Goal: Complete application form: Complete application form

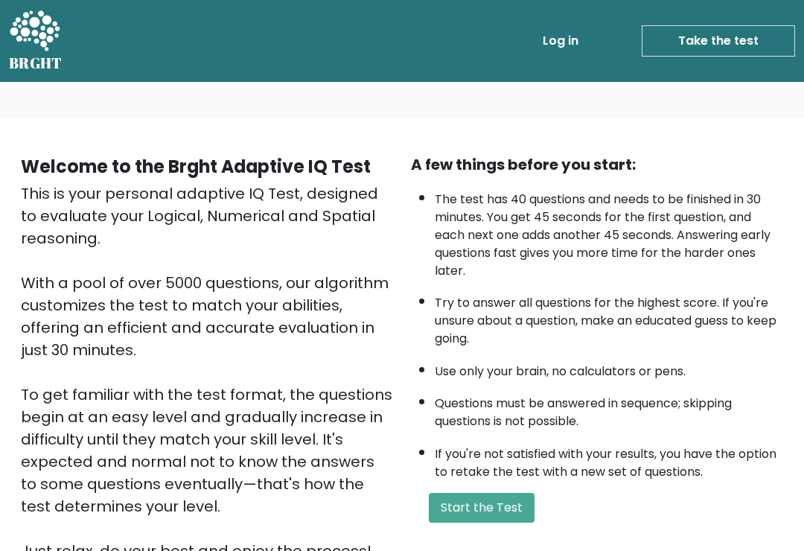
click at [496, 523] on button "Start the Test" at bounding box center [482, 508] width 106 height 30
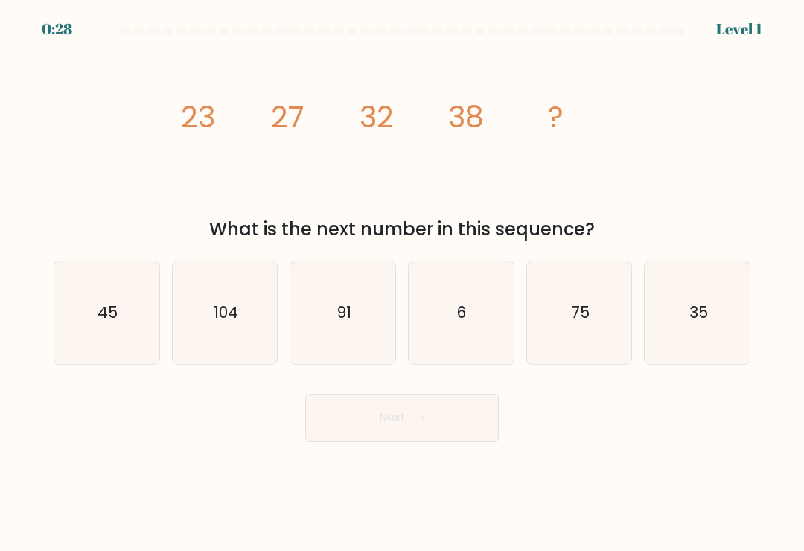
click at [124, 322] on icon "45" at bounding box center [106, 312] width 103 height 103
click at [402, 283] on input "a. 45" at bounding box center [402, 278] width 1 height 7
radio input "true"
click at [436, 427] on button "Next" at bounding box center [402, 418] width 194 height 48
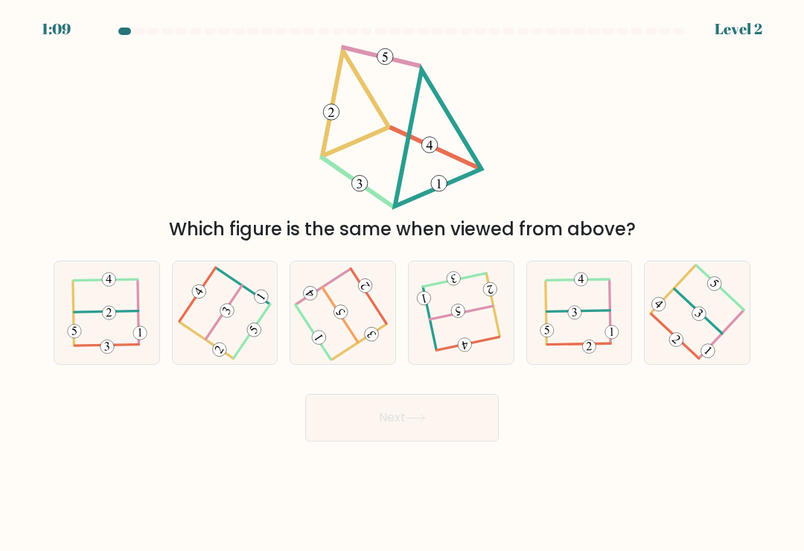
click at [478, 339] on icon at bounding box center [461, 313] width 81 height 82
click at [403, 283] on input "d." at bounding box center [402, 278] width 1 height 7
radio input "true"
click at [468, 420] on button "Next" at bounding box center [402, 418] width 194 height 48
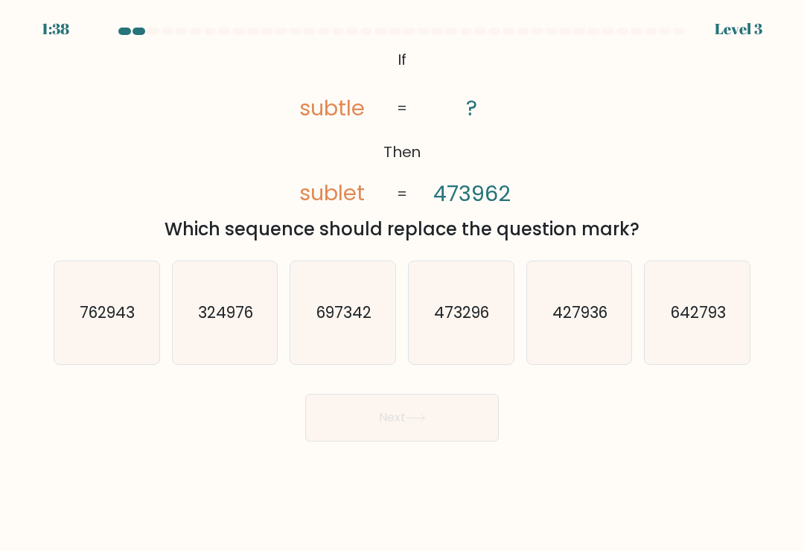
click at [482, 341] on icon "473296" at bounding box center [461, 312] width 103 height 103
click at [403, 283] on input "d. 473296" at bounding box center [402, 278] width 1 height 7
radio input "true"
click at [451, 424] on button "Next" at bounding box center [402, 418] width 194 height 48
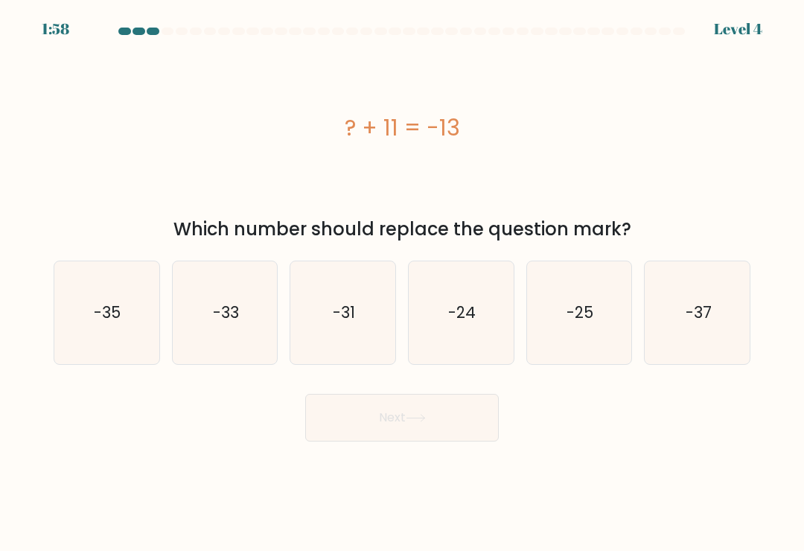
click at [482, 328] on icon "-24" at bounding box center [461, 312] width 103 height 103
click at [403, 283] on input "d. -24" at bounding box center [402, 278] width 1 height 7
radio input "true"
click at [460, 430] on button "Next" at bounding box center [402, 418] width 194 height 48
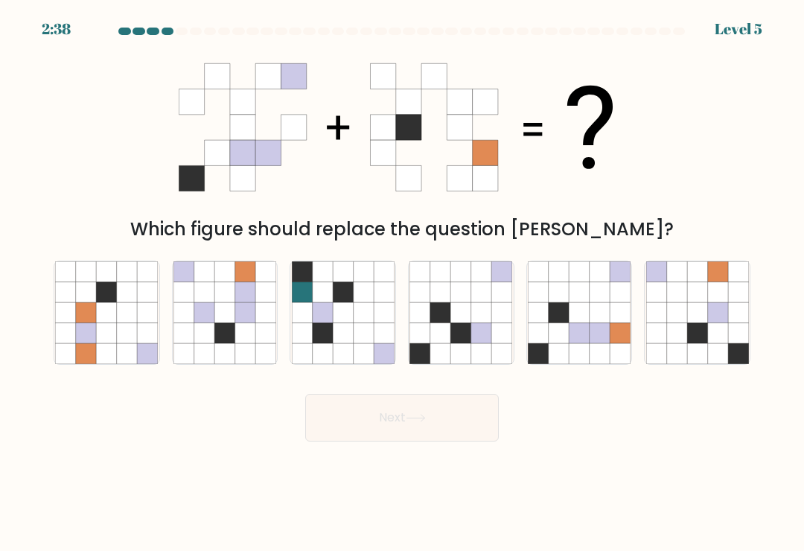
click at [595, 337] on icon at bounding box center [600, 333] width 20 height 20
click at [403, 283] on input "e." at bounding box center [402, 278] width 1 height 7
radio input "true"
click at [442, 413] on button "Next" at bounding box center [402, 418] width 194 height 48
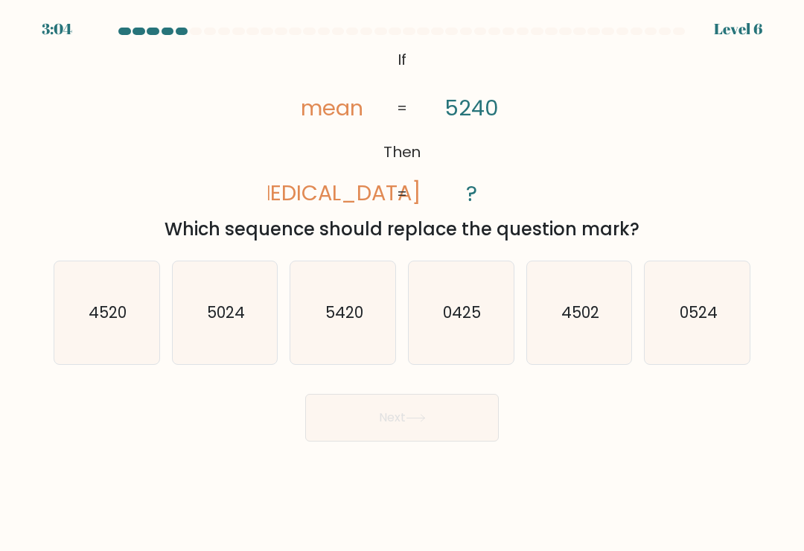
click at [136, 344] on icon "4520" at bounding box center [106, 312] width 103 height 103
click at [402, 283] on input "a. 4520" at bounding box center [402, 278] width 1 height 7
radio input "true"
click at [465, 412] on button "Next" at bounding box center [402, 418] width 194 height 48
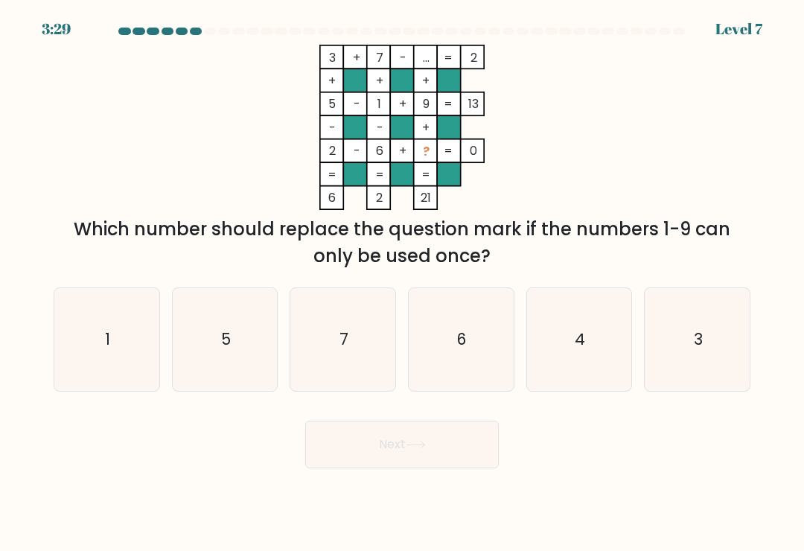
click at [584, 341] on text "4" at bounding box center [580, 339] width 10 height 22
click at [403, 283] on input "e. 4" at bounding box center [402, 278] width 1 height 7
radio input "true"
click at [448, 446] on button "Next" at bounding box center [402, 445] width 194 height 48
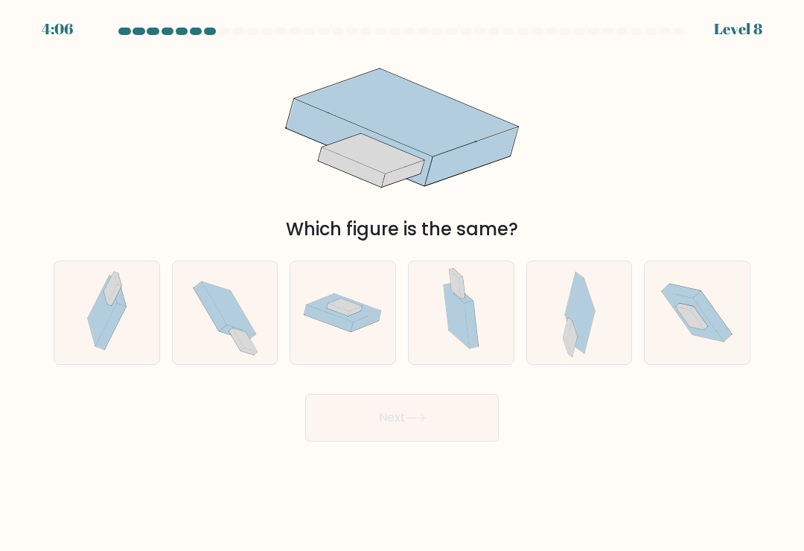
click at [584, 347] on icon at bounding box center [584, 315] width 22 height 74
click at [403, 283] on input "e." at bounding box center [402, 278] width 1 height 7
radio input "true"
click at [440, 413] on button "Next" at bounding box center [402, 418] width 194 height 48
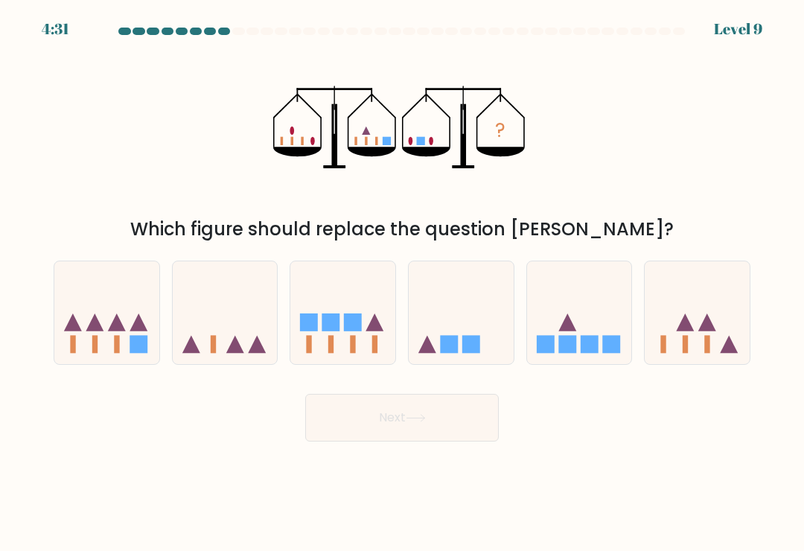
click at [719, 315] on icon at bounding box center [697, 313] width 105 height 87
click at [403, 283] on input "f." at bounding box center [402, 278] width 1 height 7
radio input "true"
click at [440, 424] on button "Next" at bounding box center [402, 418] width 194 height 48
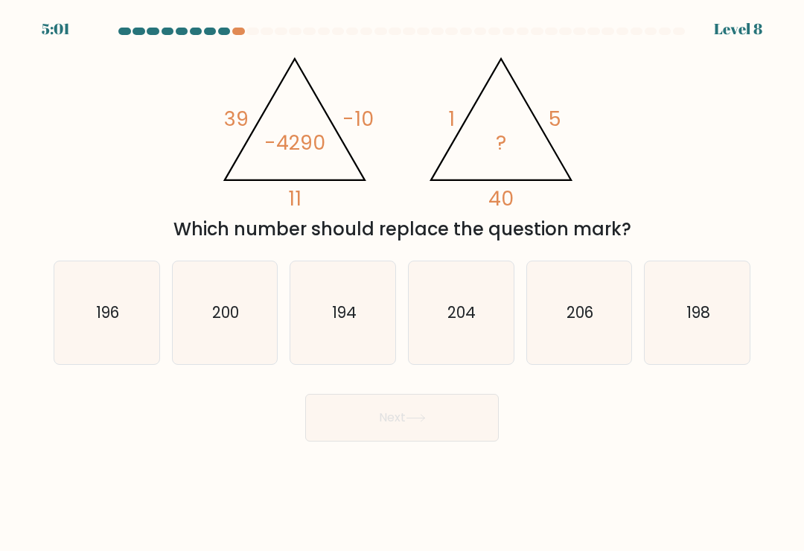
click at [690, 304] on icon "198" at bounding box center [697, 312] width 103 height 103
click at [403, 283] on input "f. 198" at bounding box center [402, 278] width 1 height 7
radio input "true"
click at [439, 424] on button "Next" at bounding box center [402, 418] width 194 height 48
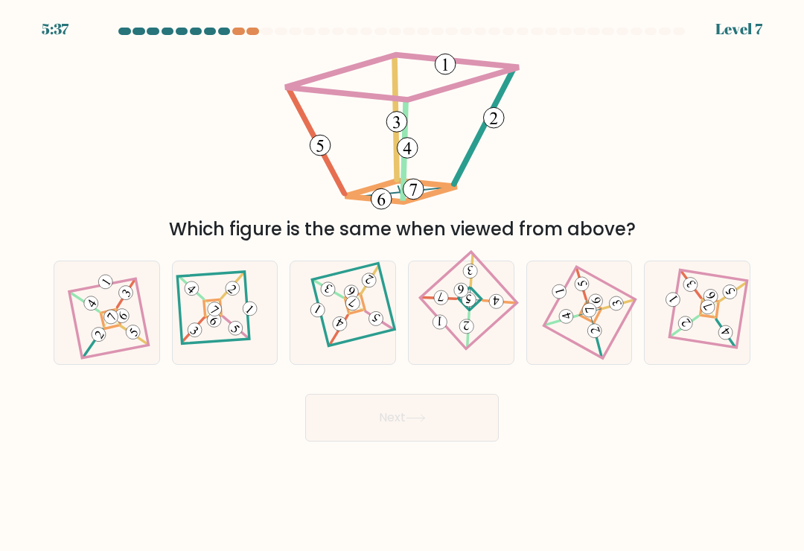
click at [130, 316] on icon at bounding box center [106, 313] width 71 height 82
click at [402, 283] on input "a." at bounding box center [402, 278] width 1 height 7
radio input "true"
click at [600, 347] on icon at bounding box center [579, 313] width 70 height 82
click at [403, 283] on input "e." at bounding box center [402, 278] width 1 height 7
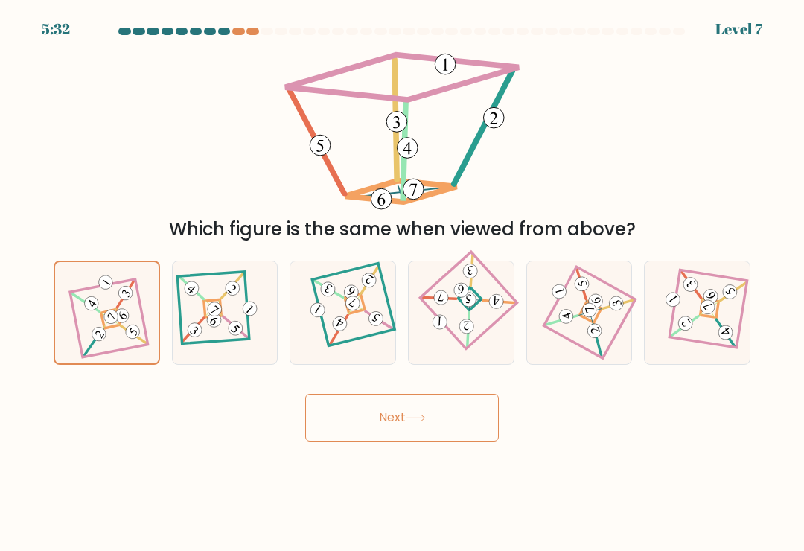
radio input "true"
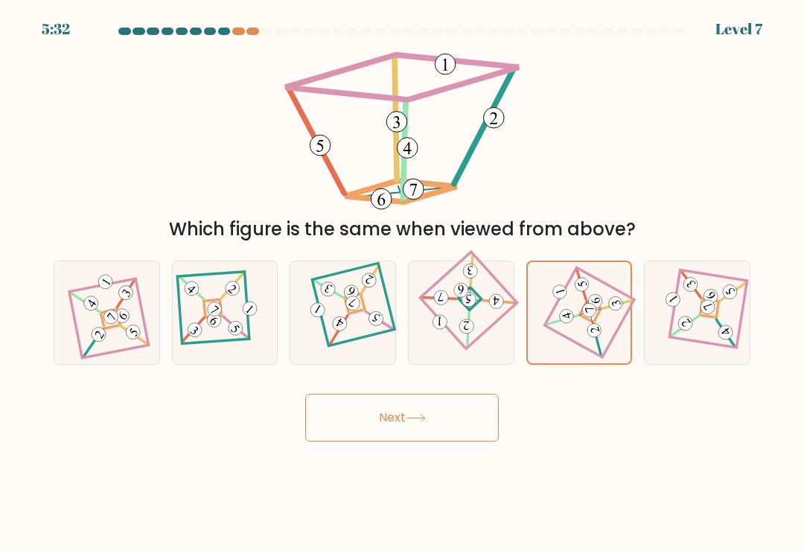
click at [471, 427] on button "Next" at bounding box center [402, 418] width 194 height 48
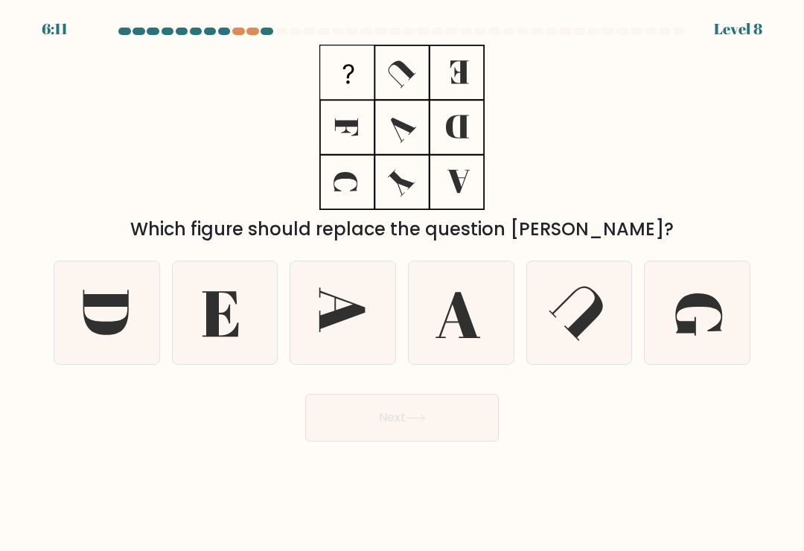
click at [692, 336] on icon at bounding box center [698, 314] width 47 height 42
click at [403, 283] on input "f." at bounding box center [402, 278] width 1 height 7
radio input "true"
click at [462, 423] on button "Next" at bounding box center [402, 418] width 194 height 48
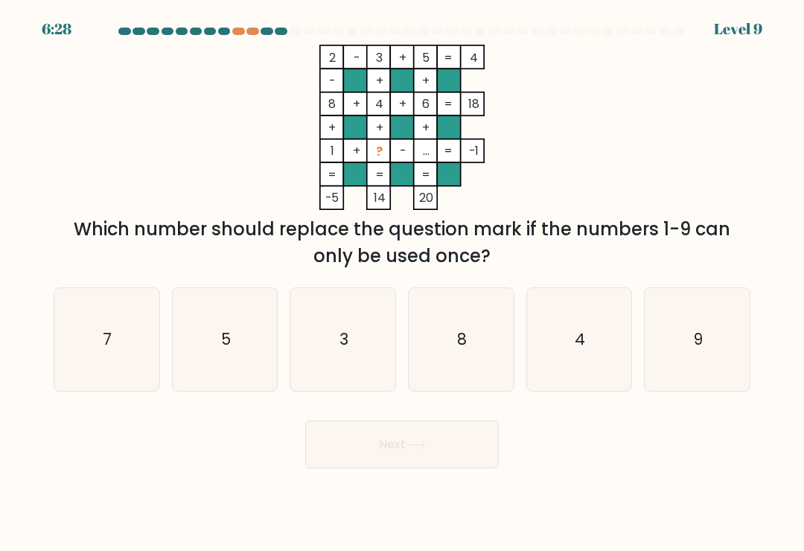
click at [703, 328] on icon "9" at bounding box center [697, 339] width 103 height 103
click at [403, 283] on input "f. 9" at bounding box center [402, 278] width 1 height 7
radio input "true"
click at [488, 443] on button "Next" at bounding box center [402, 445] width 194 height 48
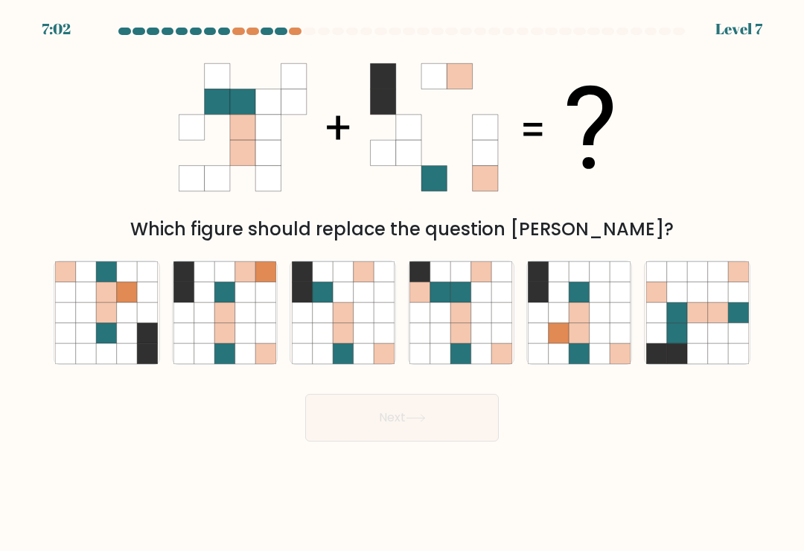
click at [477, 337] on icon at bounding box center [481, 333] width 20 height 20
click at [403, 283] on input "d." at bounding box center [402, 278] width 1 height 7
radio input "true"
click at [469, 424] on button "Next" at bounding box center [402, 418] width 194 height 48
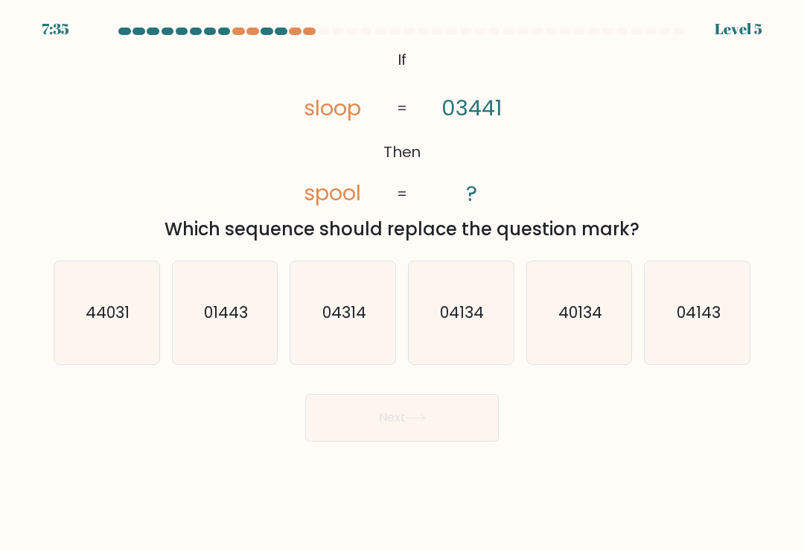
click at [244, 338] on icon "01443" at bounding box center [224, 312] width 103 height 103
click at [402, 283] on input "b. 01443" at bounding box center [402, 278] width 1 height 7
radio input "true"
click at [451, 426] on button "Next" at bounding box center [402, 418] width 194 height 48
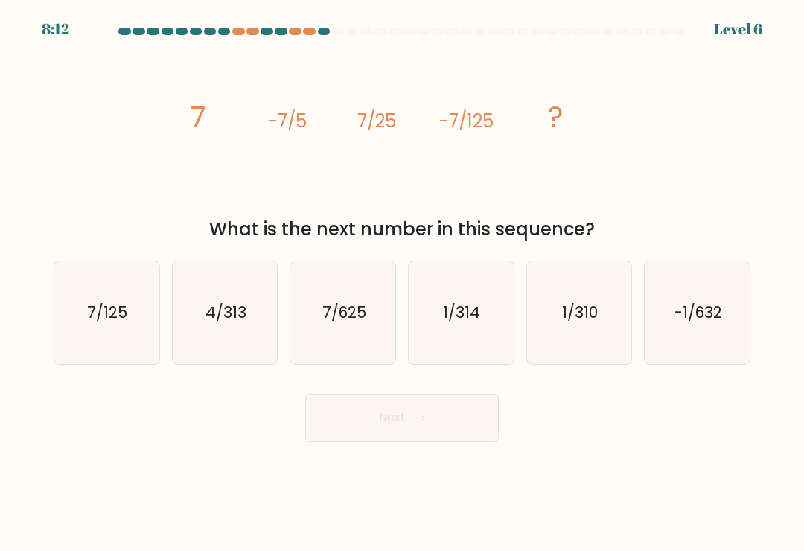
click at [231, 338] on icon "4/313" at bounding box center [224, 312] width 103 height 103
click at [402, 283] on input "b. 4/313" at bounding box center [402, 278] width 1 height 7
radio input "true"
click at [462, 415] on button "Next" at bounding box center [402, 418] width 194 height 48
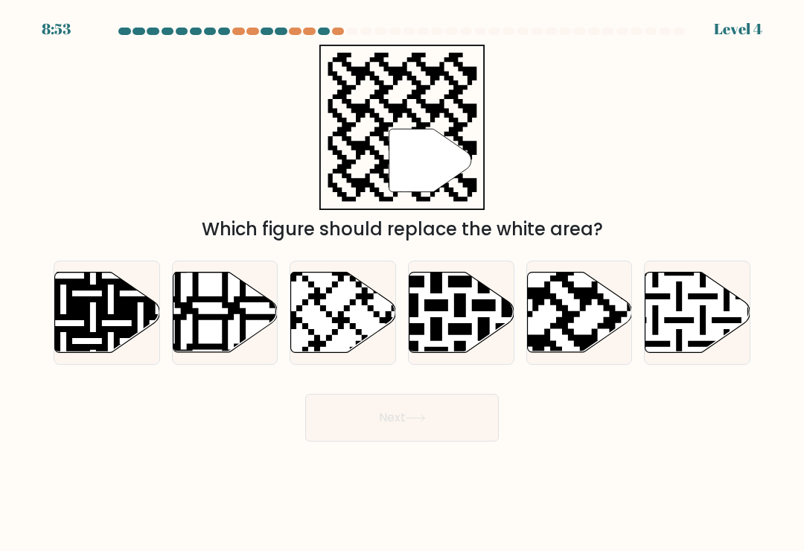
click at [580, 350] on icon at bounding box center [544, 270] width 190 height 190
click at [403, 283] on input "e." at bounding box center [402, 278] width 1 height 7
radio input "true"
click at [472, 415] on button "Next" at bounding box center [402, 418] width 194 height 48
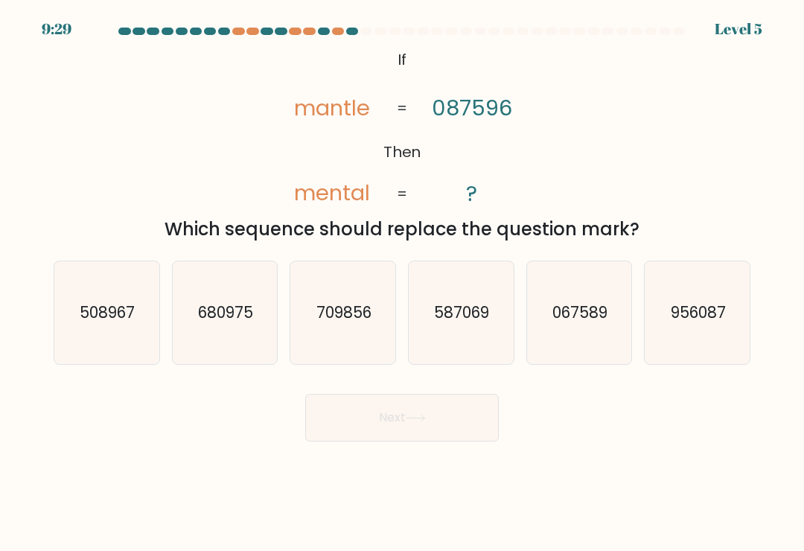
click at [582, 339] on icon "067589" at bounding box center [579, 312] width 103 height 103
click at [403, 283] on input "e. 067589" at bounding box center [402, 278] width 1 height 7
radio input "true"
click at [460, 428] on button "Next" at bounding box center [402, 418] width 194 height 48
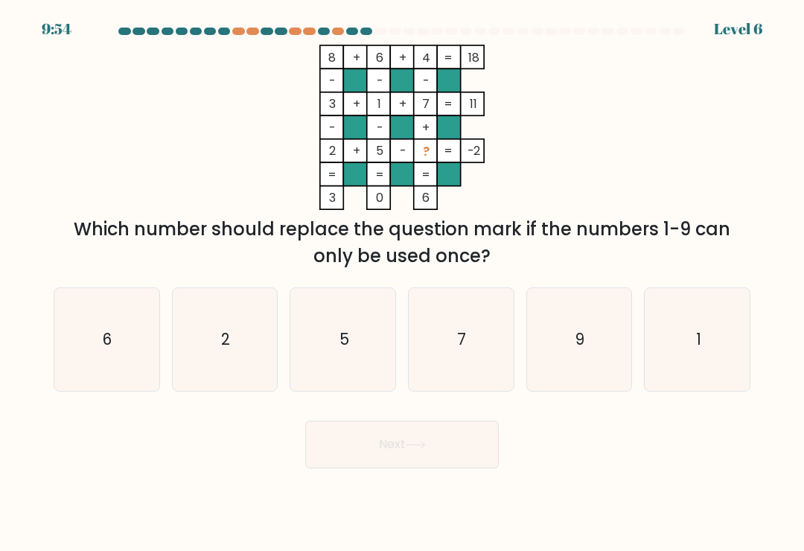
click at [582, 350] on text "9" at bounding box center [580, 339] width 9 height 22
click at [403, 283] on input "e. 9" at bounding box center [402, 278] width 1 height 7
radio input "true"
click at [478, 449] on button "Next" at bounding box center [402, 445] width 194 height 48
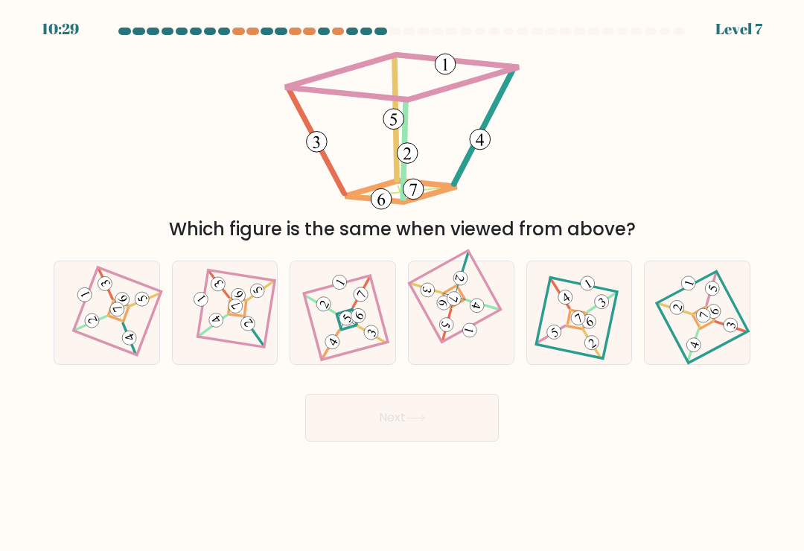
click at [139, 344] on icon at bounding box center [106, 313] width 71 height 82
click at [402, 283] on input "a." at bounding box center [402, 278] width 1 height 7
radio input "true"
click at [453, 432] on button "Next" at bounding box center [402, 418] width 194 height 48
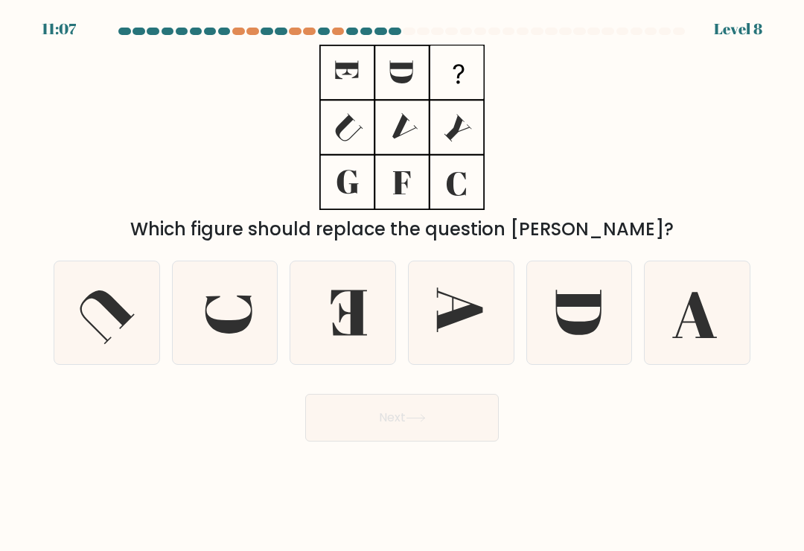
click at [583, 335] on icon at bounding box center [578, 312] width 45 height 45
click at [403, 283] on input "e." at bounding box center [402, 278] width 1 height 7
radio input "true"
click at [466, 424] on button "Next" at bounding box center [402, 418] width 194 height 48
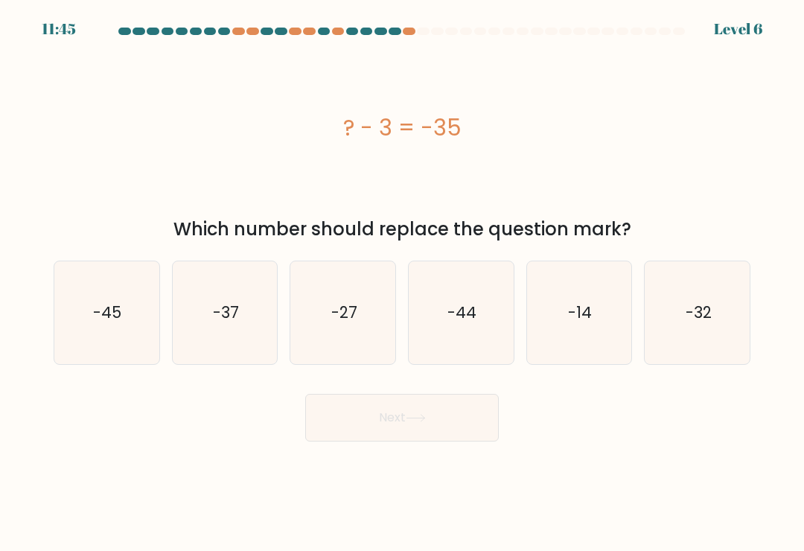
click at [252, 316] on icon "-37" at bounding box center [224, 312] width 103 height 103
click at [402, 283] on input "b. -37" at bounding box center [402, 278] width 1 height 7
radio input "true"
click at [708, 313] on text "-32" at bounding box center [698, 313] width 26 height 22
click at [403, 283] on input "f. -32" at bounding box center [402, 278] width 1 height 7
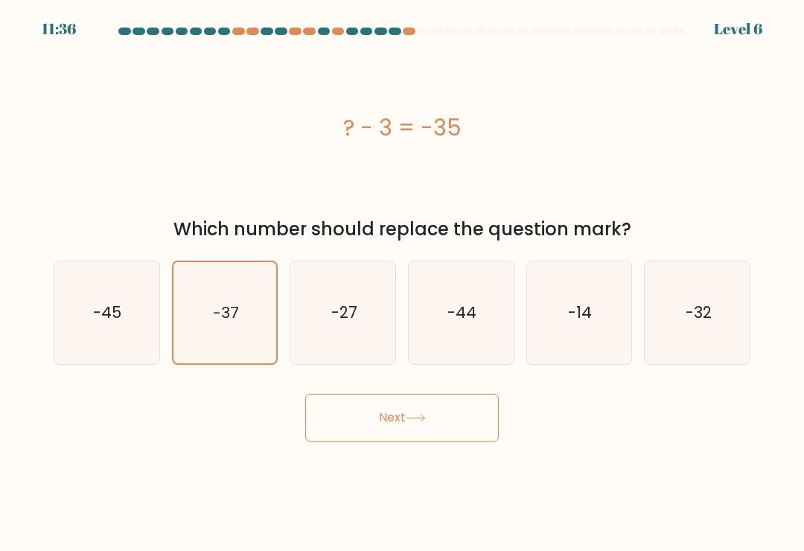
radio input "true"
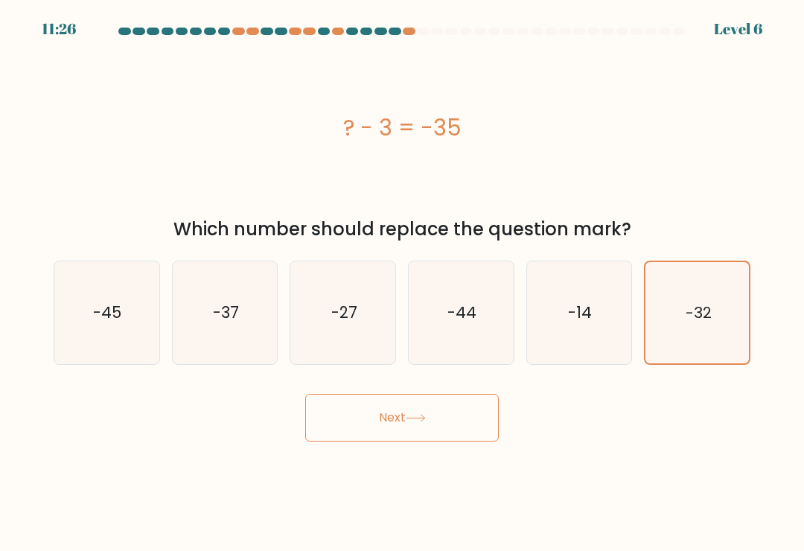
click at [233, 346] on icon "-37" at bounding box center [224, 312] width 103 height 103
click at [402, 283] on input "b. -37" at bounding box center [402, 278] width 1 height 7
radio input "true"
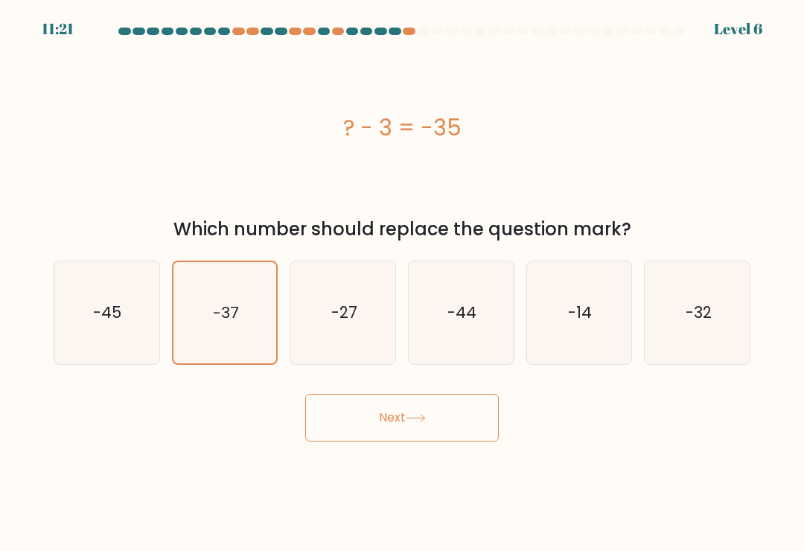
click at [697, 340] on icon "-32" at bounding box center [697, 312] width 103 height 103
click at [403, 283] on input "f. -32" at bounding box center [402, 278] width 1 height 7
radio input "true"
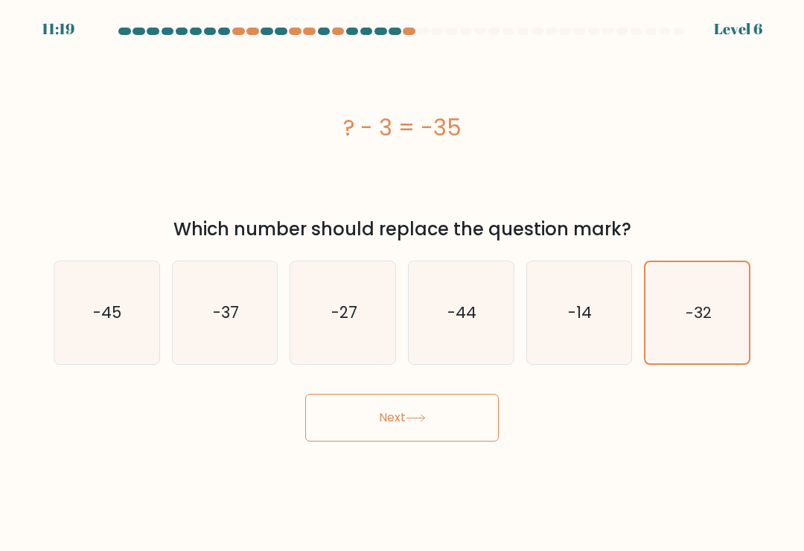
click at [247, 308] on icon "-37" at bounding box center [224, 312] width 103 height 103
click at [402, 283] on input "b. -37" at bounding box center [402, 278] width 1 height 7
radio input "true"
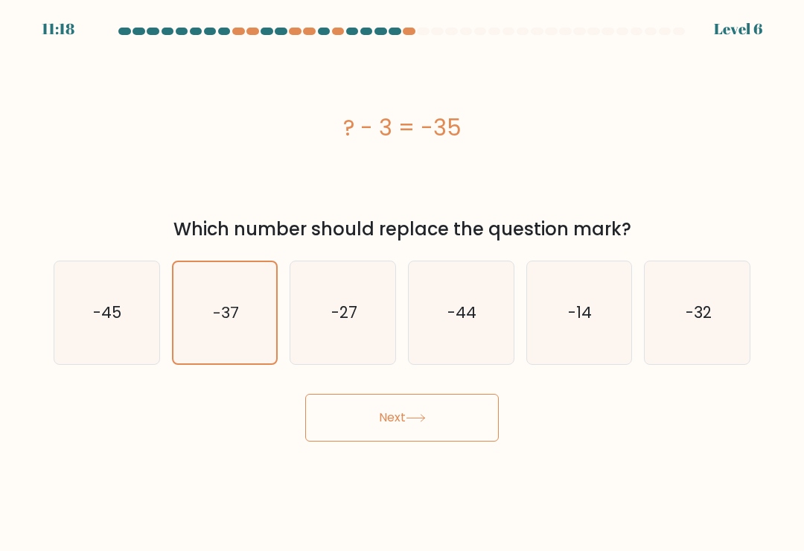
click at [427, 437] on button "Next" at bounding box center [402, 418] width 194 height 48
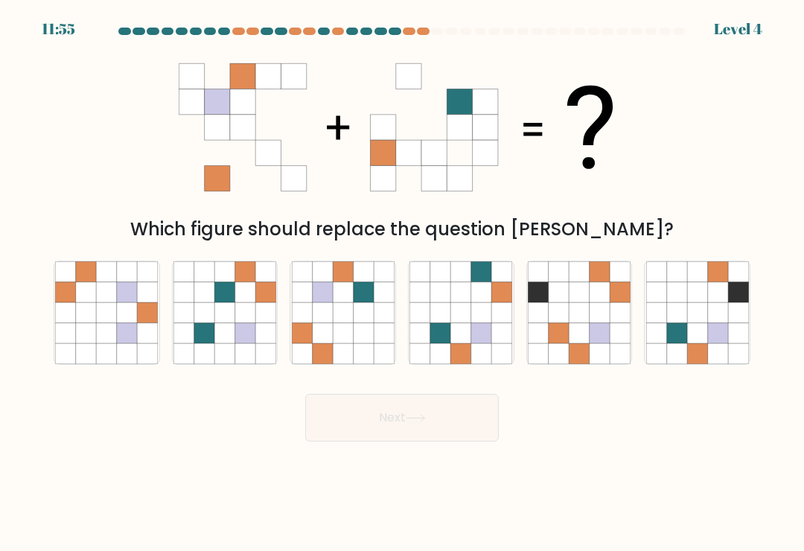
click at [360, 319] on icon at bounding box center [363, 312] width 20 height 20
click at [402, 283] on input "c." at bounding box center [402, 278] width 1 height 7
radio input "true"
click at [389, 427] on button "Next" at bounding box center [402, 418] width 194 height 48
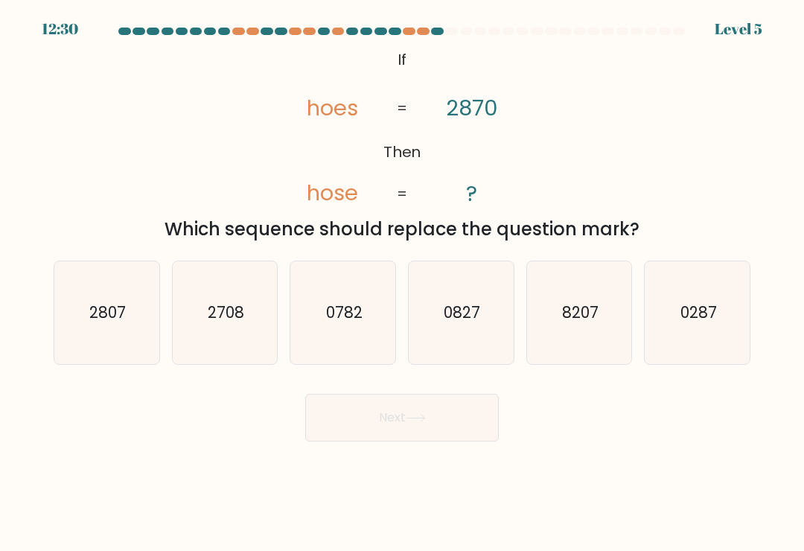
click at [116, 323] on text "2807" at bounding box center [107, 313] width 36 height 22
click at [402, 283] on input "a. 2807" at bounding box center [402, 278] width 1 height 7
radio input "true"
click at [436, 414] on button "Next" at bounding box center [402, 418] width 194 height 48
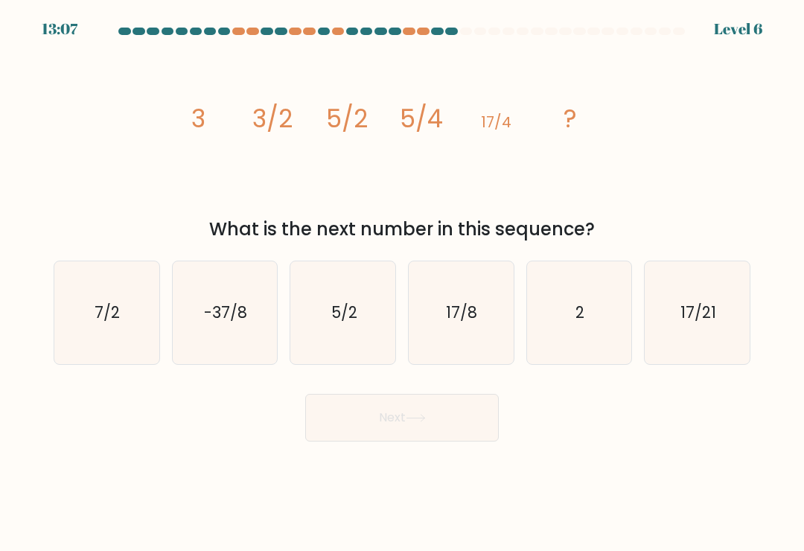
click at [217, 303] on icon "-37/8" at bounding box center [224, 312] width 103 height 103
click at [402, 283] on input "b. -37/8" at bounding box center [402, 278] width 1 height 7
radio input "true"
click at [427, 442] on button "Next" at bounding box center [402, 418] width 194 height 48
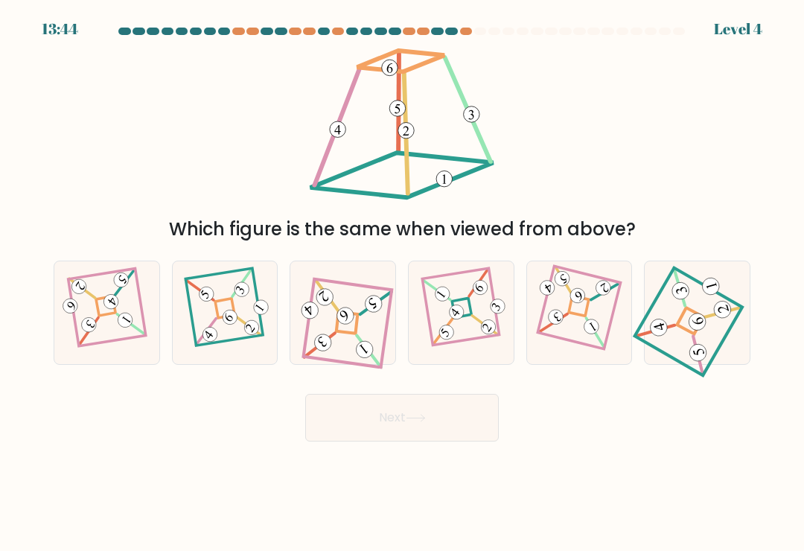
click at [704, 308] on icon at bounding box center [697, 313] width 95 height 82
click at [403, 283] on input "f." at bounding box center [402, 278] width 1 height 7
radio input "true"
click at [490, 354] on icon at bounding box center [461, 313] width 70 height 82
click at [403, 283] on input "d." at bounding box center [402, 278] width 1 height 7
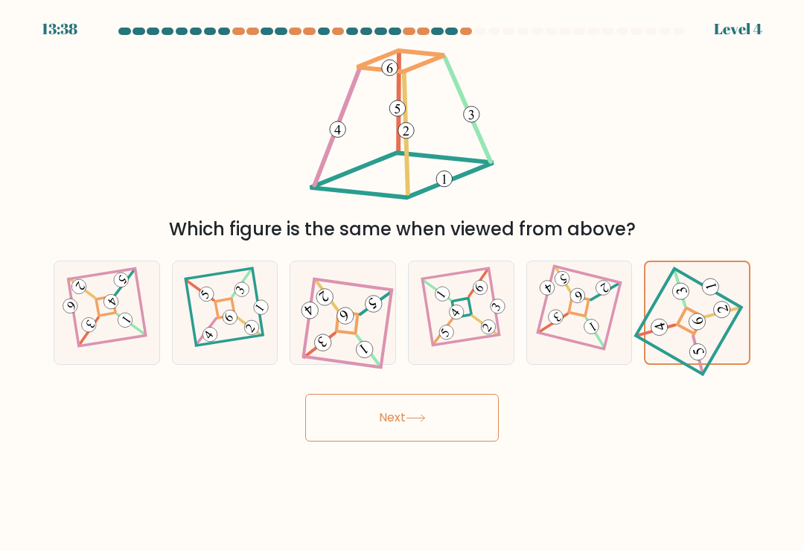
radio input "true"
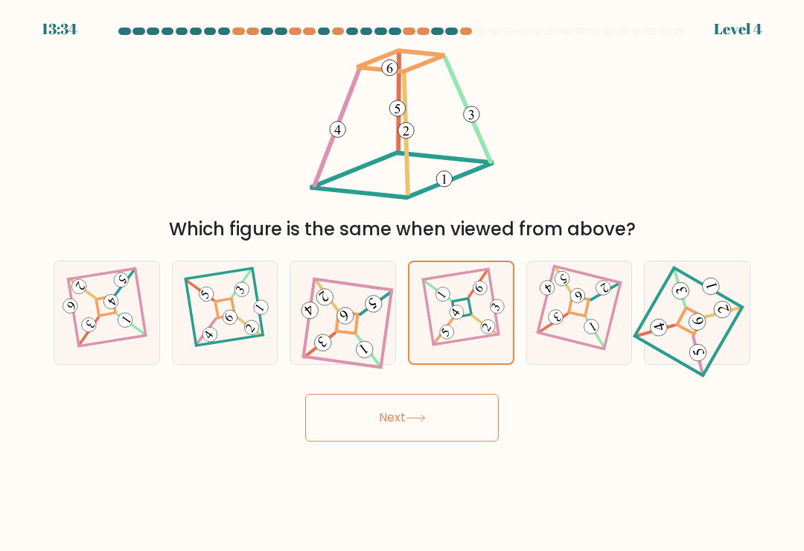
click at [252, 334] on icon at bounding box center [251, 328] width 10 height 10
click at [402, 283] on input "b." at bounding box center [402, 278] width 1 height 7
radio input "true"
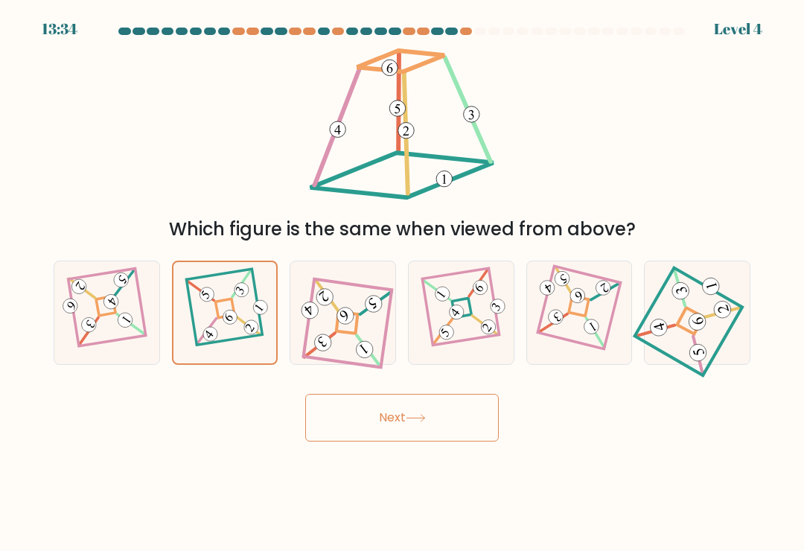
click at [426, 417] on button "Next" at bounding box center [402, 418] width 194 height 48
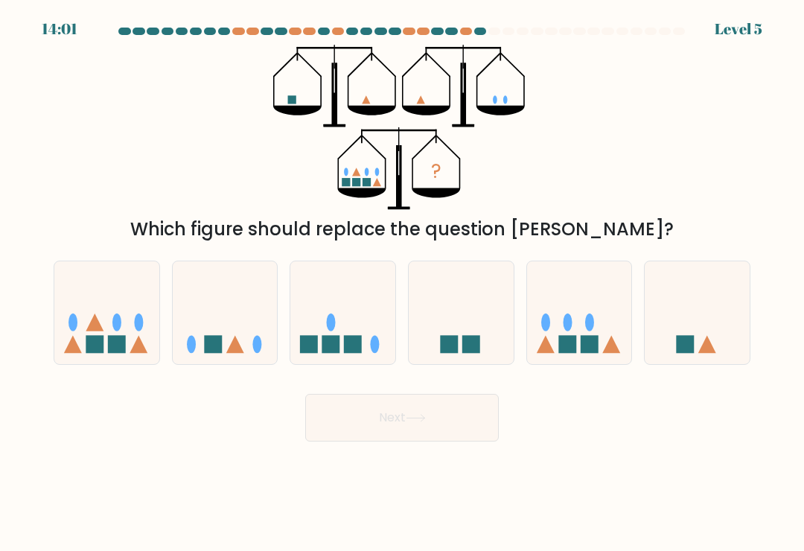
click at [585, 298] on icon at bounding box center [579, 313] width 105 height 87
click at [403, 283] on input "e." at bounding box center [402, 278] width 1 height 7
radio input "true"
click at [468, 412] on button "Next" at bounding box center [402, 418] width 194 height 48
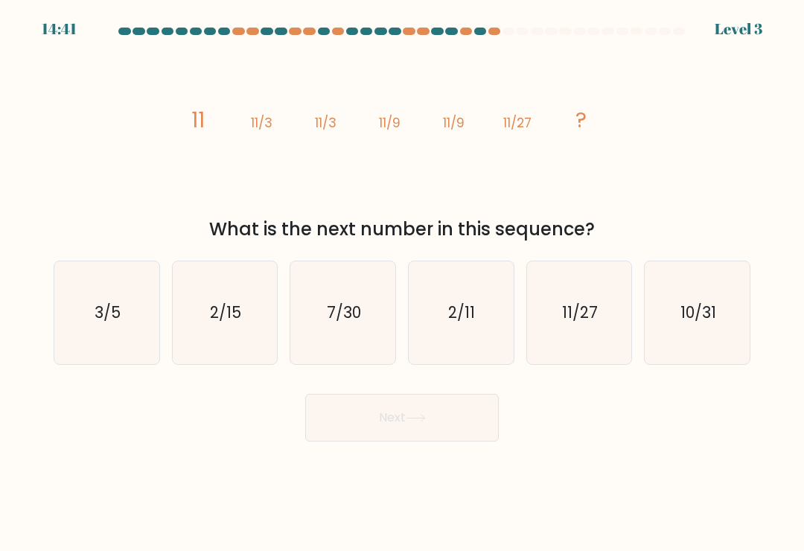
click at [590, 352] on icon "11/27" at bounding box center [579, 312] width 103 height 103
click at [403, 283] on input "e. 11/27" at bounding box center [402, 278] width 1 height 7
radio input "true"
click at [446, 412] on button "Next" at bounding box center [402, 418] width 194 height 48
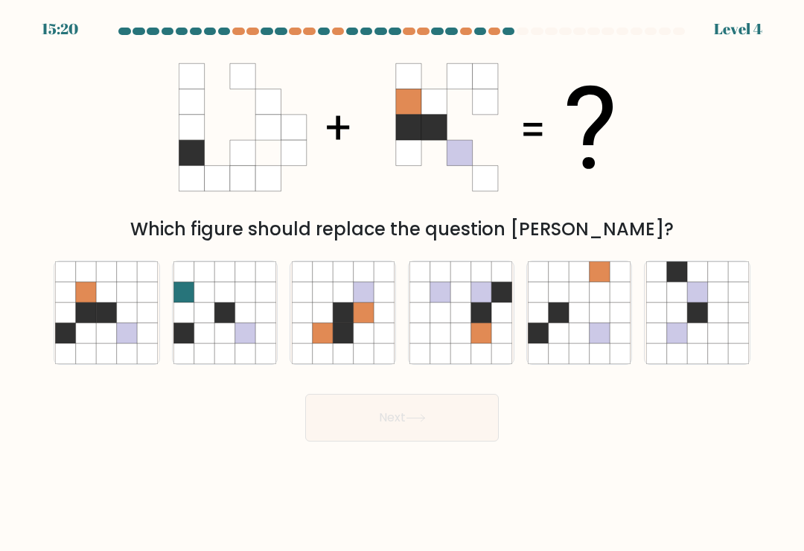
click at [109, 322] on icon at bounding box center [107, 312] width 20 height 20
click at [402, 283] on input "a." at bounding box center [402, 278] width 1 height 7
radio input "true"
click at [418, 430] on button "Next" at bounding box center [402, 418] width 194 height 48
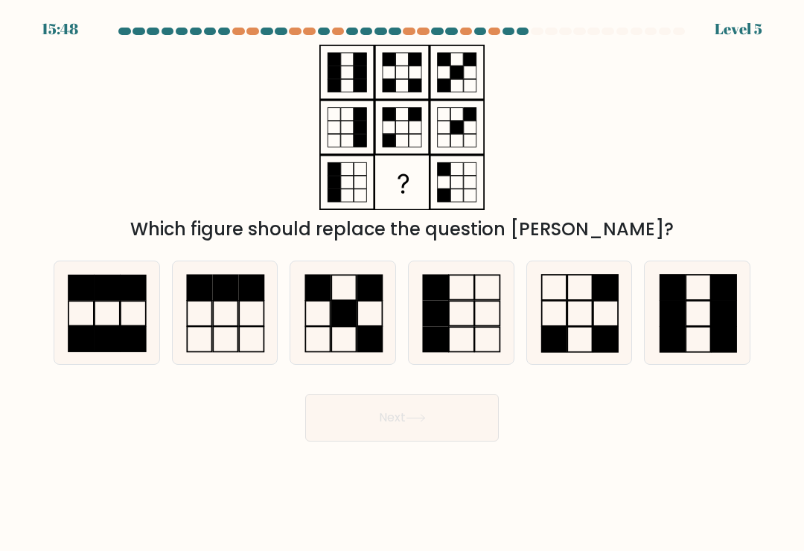
click at [587, 339] on icon at bounding box center [579, 312] width 103 height 103
click at [403, 283] on input "e." at bounding box center [402, 278] width 1 height 7
radio input "true"
click at [427, 401] on button "Next" at bounding box center [402, 418] width 194 height 48
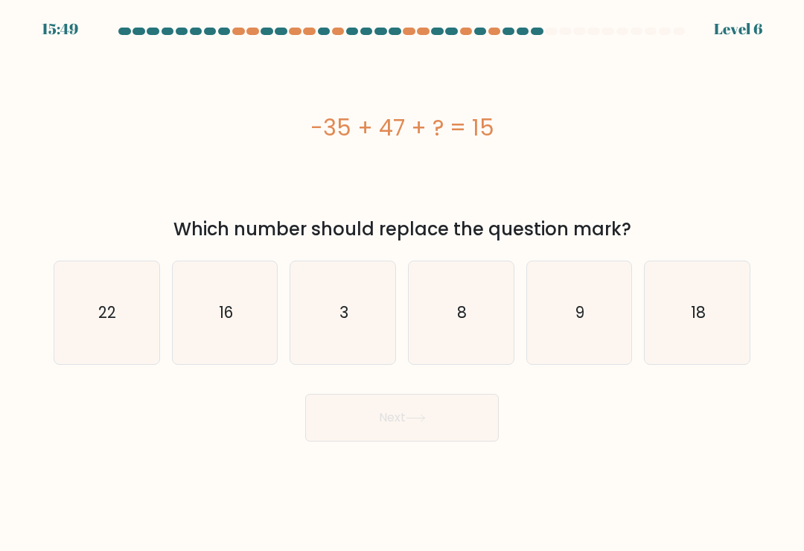
click at [366, 333] on icon "3" at bounding box center [343, 312] width 103 height 103
click at [402, 283] on input "c. 3" at bounding box center [402, 278] width 1 height 7
radio input "true"
click at [429, 409] on button "Next" at bounding box center [402, 418] width 194 height 48
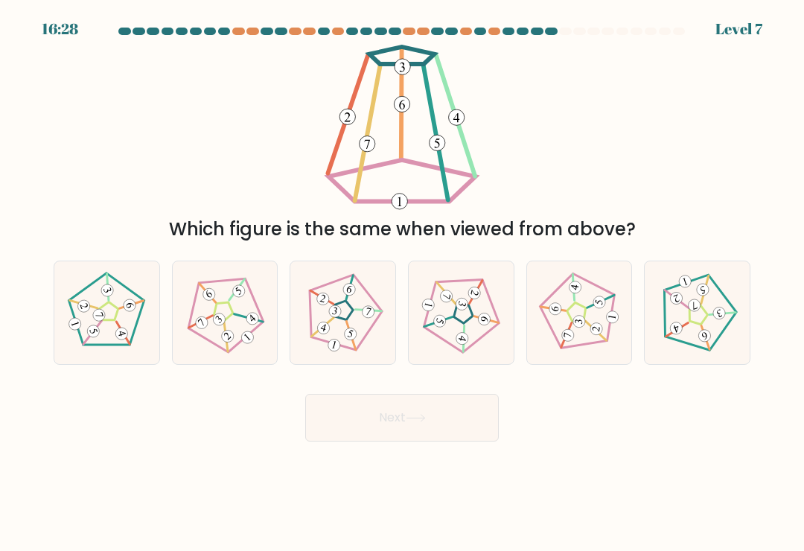
click at [471, 335] on icon at bounding box center [461, 313] width 82 height 82
click at [403, 283] on input "d." at bounding box center [402, 278] width 1 height 7
radio input "true"
click at [452, 421] on button "Next" at bounding box center [402, 418] width 194 height 48
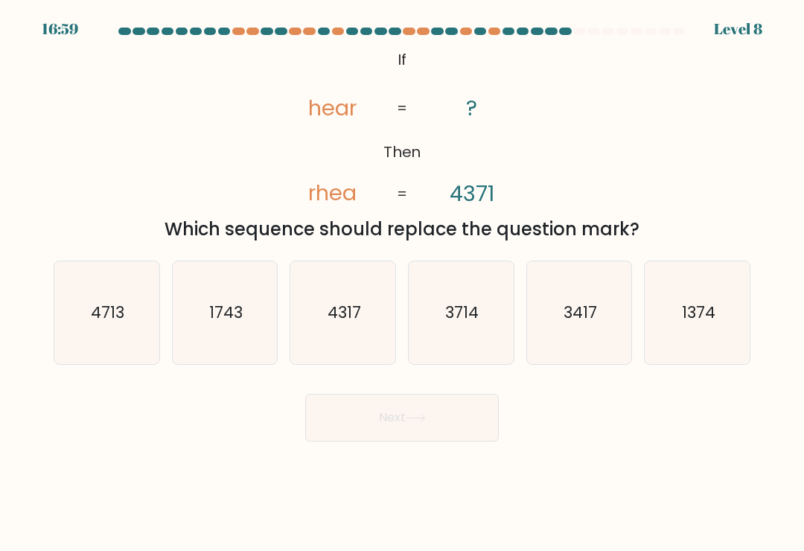
click at [695, 335] on icon "1374" at bounding box center [697, 312] width 103 height 103
click at [403, 283] on input "f. 1374" at bounding box center [402, 278] width 1 height 7
radio input "true"
click at [468, 419] on button "Next" at bounding box center [402, 418] width 194 height 48
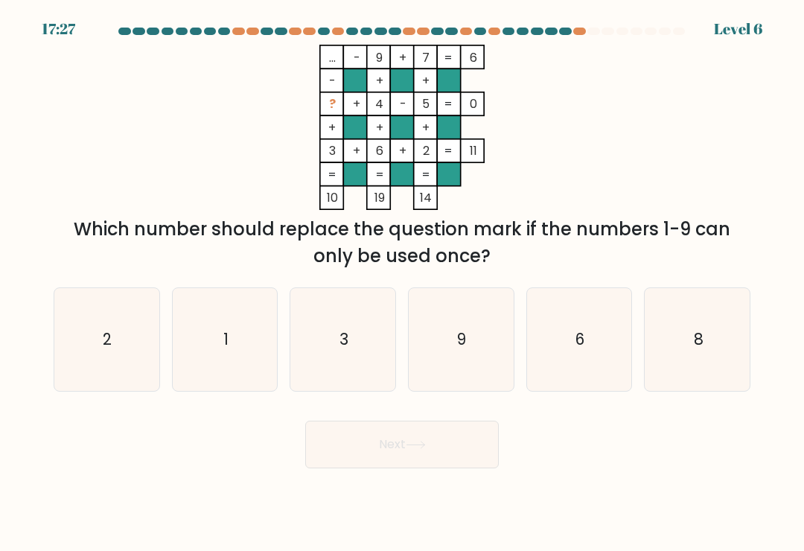
click at [256, 339] on icon "1" at bounding box center [224, 339] width 103 height 103
click at [402, 283] on input "b. 1" at bounding box center [402, 278] width 1 height 7
radio input "true"
click at [425, 442] on button "Next" at bounding box center [402, 445] width 194 height 48
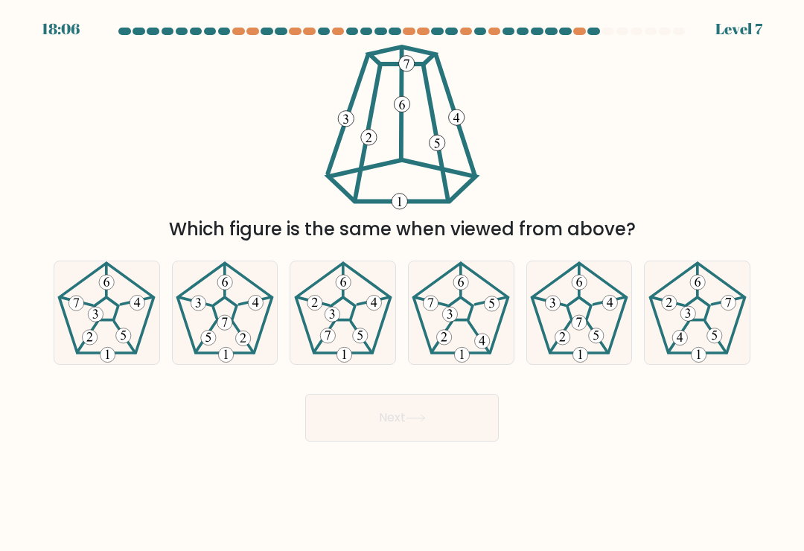
click at [242, 327] on icon at bounding box center [224, 312] width 103 height 103
click at [402, 283] on input "b." at bounding box center [402, 278] width 1 height 7
radio input "true"
click at [120, 296] on icon at bounding box center [106, 312] width 103 height 103
click at [402, 283] on input "a." at bounding box center [402, 278] width 1 height 7
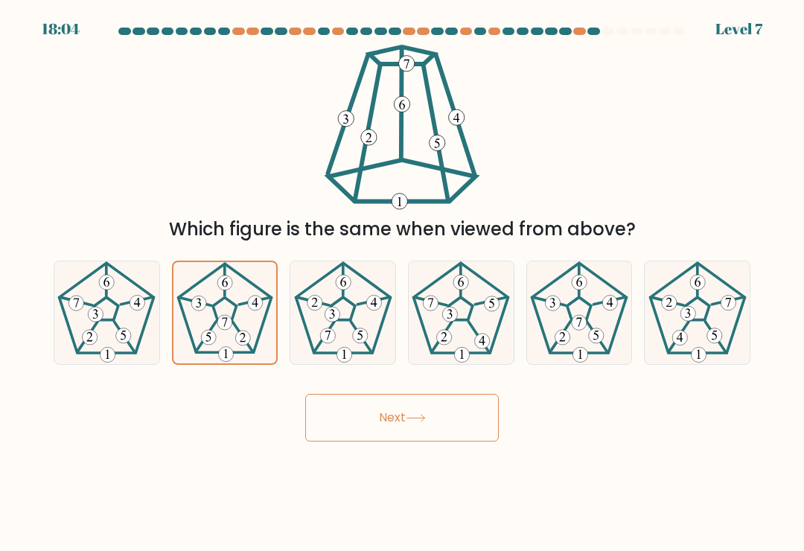
radio input "true"
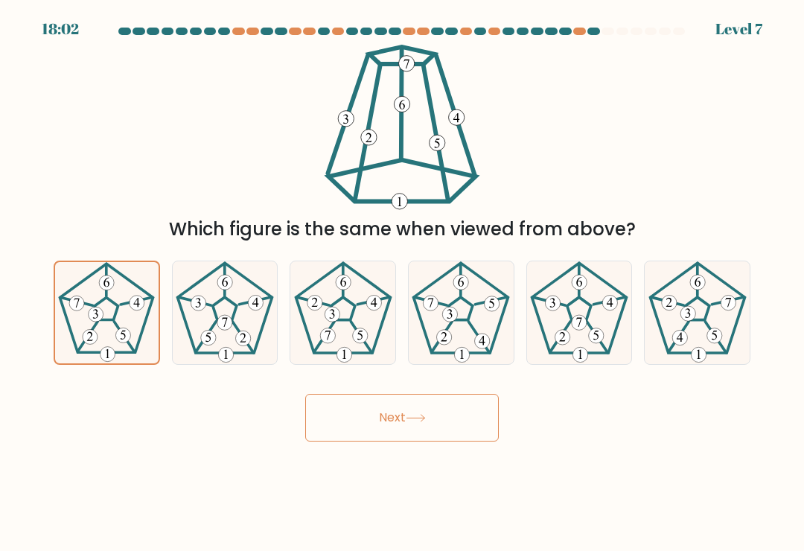
click at [600, 319] on icon at bounding box center [579, 312] width 103 height 103
click at [403, 283] on input "e." at bounding box center [402, 278] width 1 height 7
radio input "true"
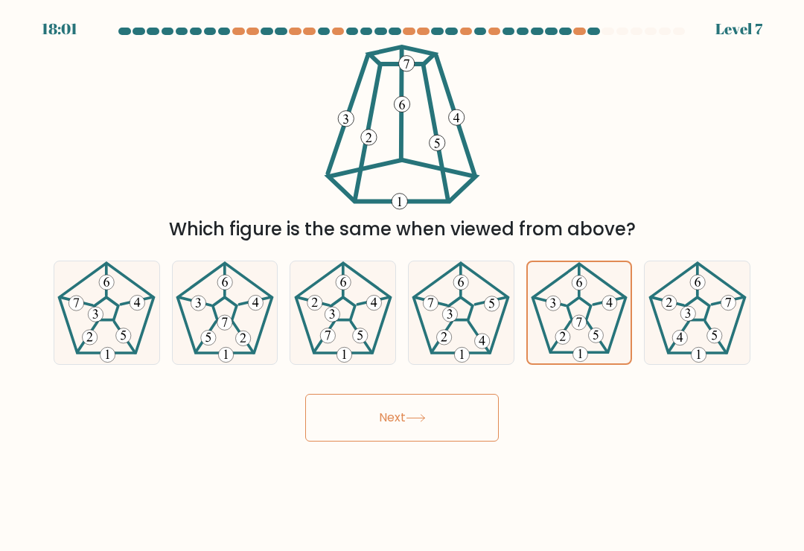
click at [474, 412] on button "Next" at bounding box center [402, 418] width 194 height 48
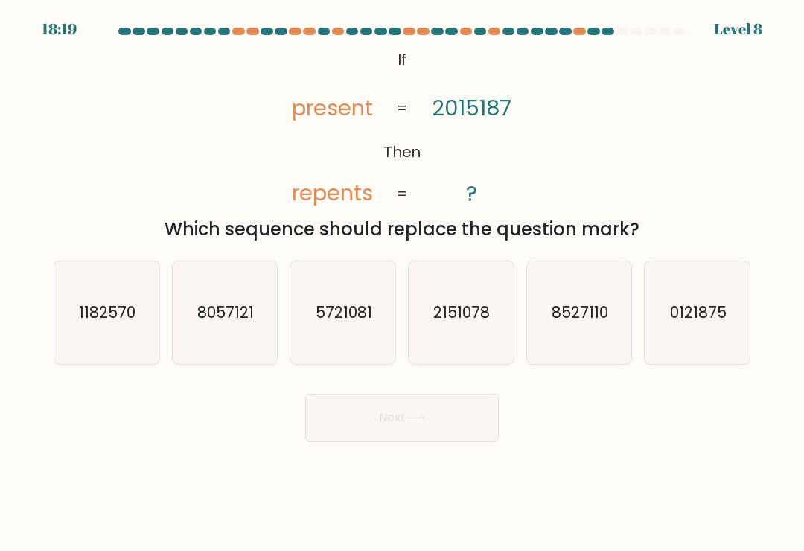
click at [708, 315] on text "0121875" at bounding box center [698, 313] width 57 height 22
click at [403, 283] on input "f. 0121875" at bounding box center [402, 278] width 1 height 7
radio input "true"
click at [446, 428] on button "Next" at bounding box center [402, 418] width 194 height 48
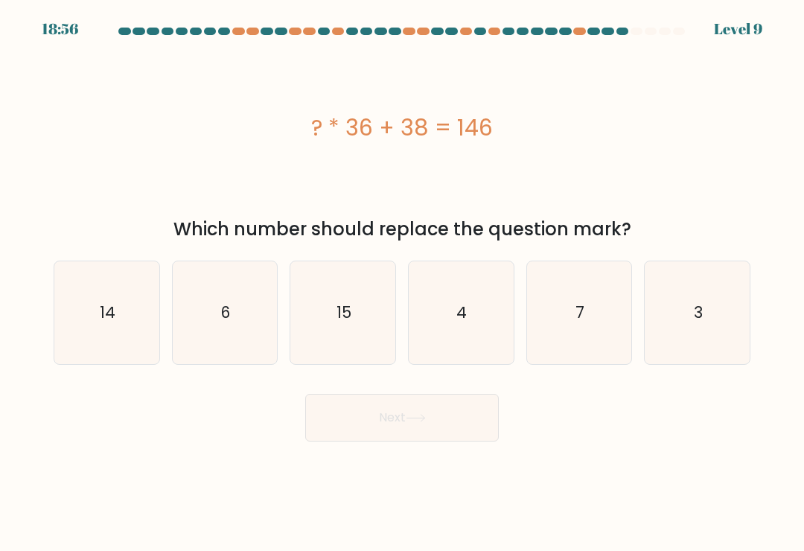
click at [117, 341] on icon "14" at bounding box center [106, 312] width 103 height 103
click at [402, 283] on input "a. 14" at bounding box center [402, 278] width 1 height 7
radio input "true"
click at [440, 442] on button "Next" at bounding box center [402, 418] width 194 height 48
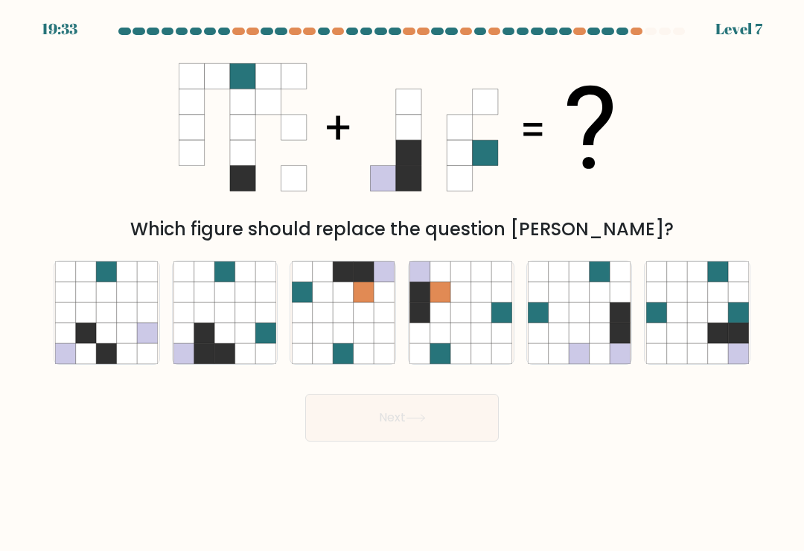
click at [254, 337] on icon at bounding box center [245, 333] width 20 height 20
click at [402, 283] on input "b." at bounding box center [402, 278] width 1 height 7
radio input "true"
click at [410, 422] on icon at bounding box center [416, 418] width 20 height 8
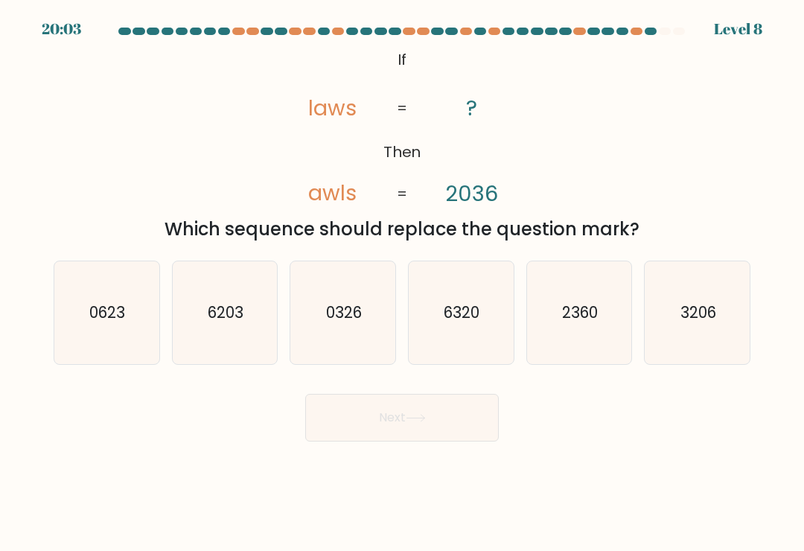
click at [718, 312] on icon "3206" at bounding box center [697, 312] width 103 height 103
click at [403, 283] on input "f. 3206" at bounding box center [402, 278] width 1 height 7
radio input "true"
click at [455, 424] on button "Next" at bounding box center [402, 418] width 194 height 48
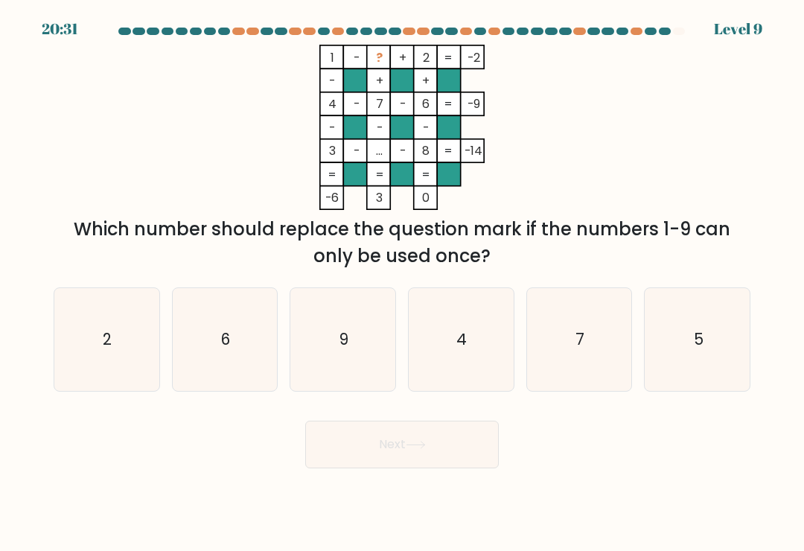
click at [692, 339] on icon "5" at bounding box center [697, 339] width 103 height 103
click at [403, 283] on input "f. 5" at bounding box center [402, 278] width 1 height 7
radio input "true"
click at [437, 442] on button "Next" at bounding box center [402, 445] width 194 height 48
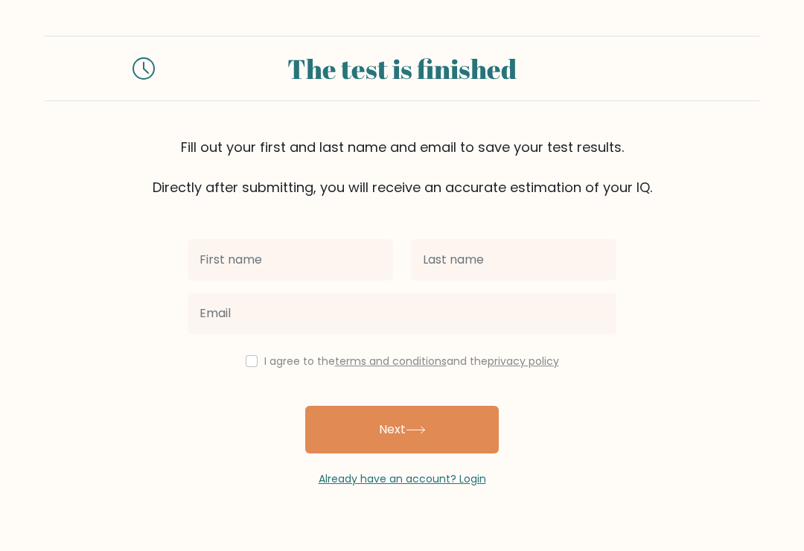
click at [342, 258] on input "text" at bounding box center [291, 260] width 206 height 42
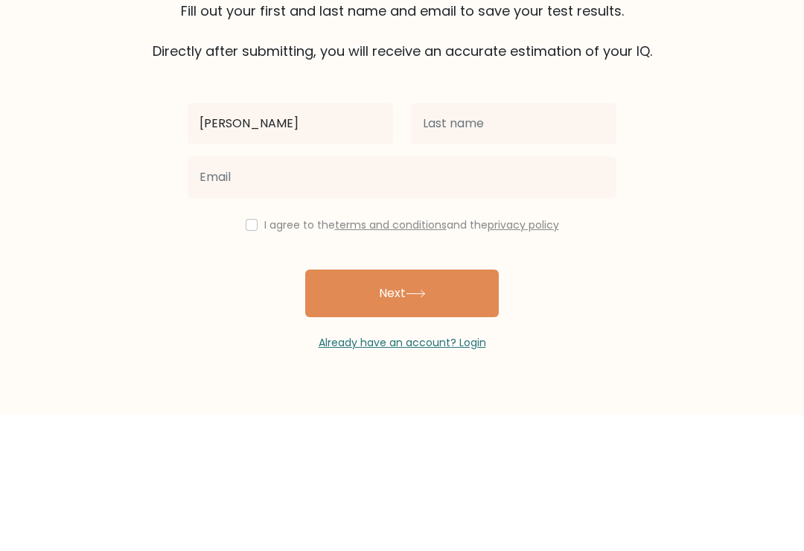
type input "Ali"
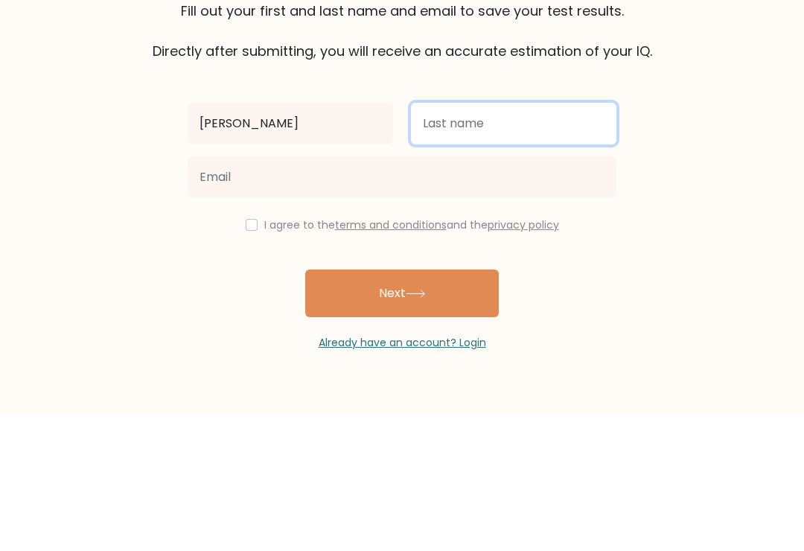
click at [543, 239] on input "text" at bounding box center [514, 260] width 206 height 42
type input "Aljebari"
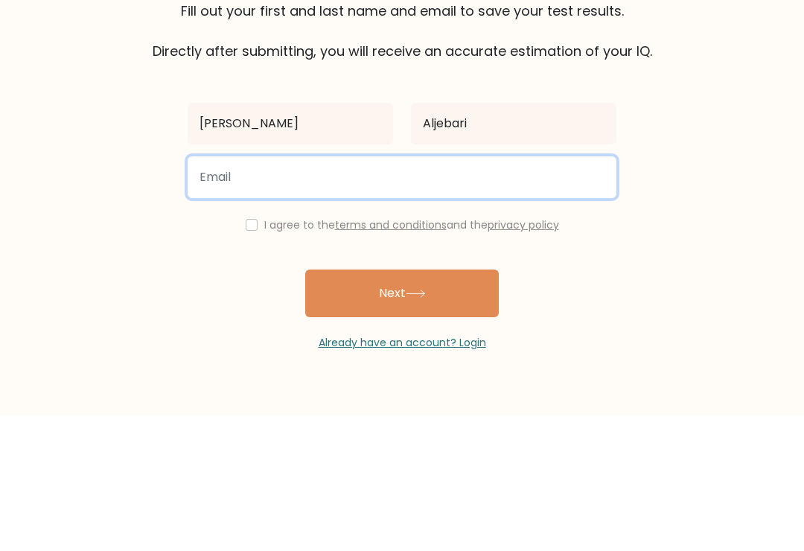
click at [512, 293] on input "email" at bounding box center [402, 314] width 429 height 42
type input "[EMAIL_ADDRESS][DOMAIN_NAME]"
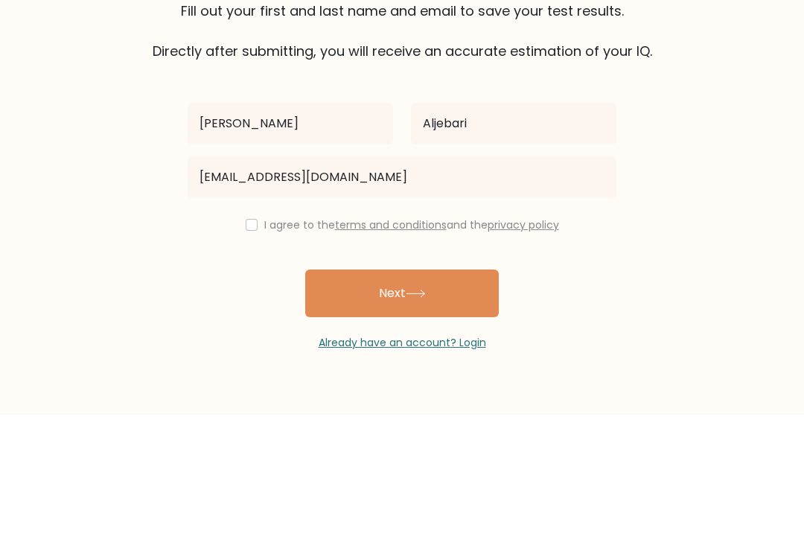
click at [687, 194] on form "The test is finished Fill out your first and last name and email to save your t…" at bounding box center [402, 261] width 804 height 451
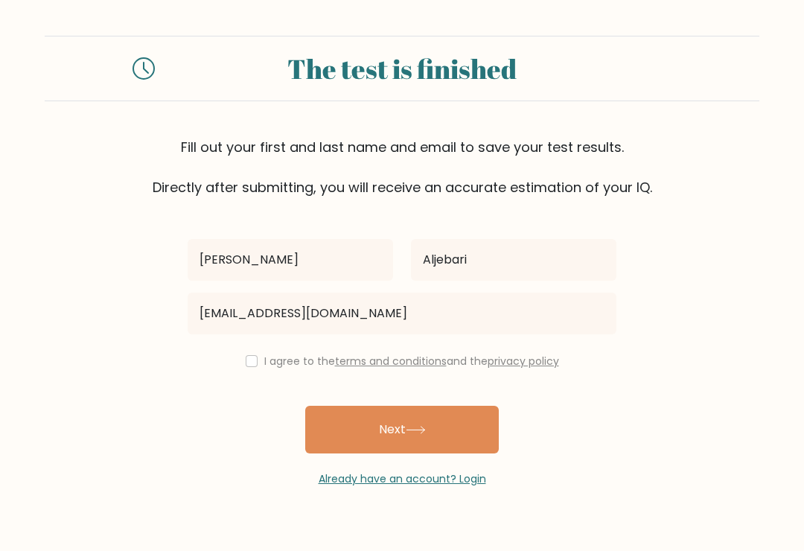
click at [245, 352] on div "I agree to the terms and conditions and the privacy policy" at bounding box center [402, 361] width 447 height 18
click at [249, 355] on input "checkbox" at bounding box center [252, 361] width 12 height 12
checkbox input "true"
click at [451, 406] on button "Next" at bounding box center [402, 430] width 194 height 48
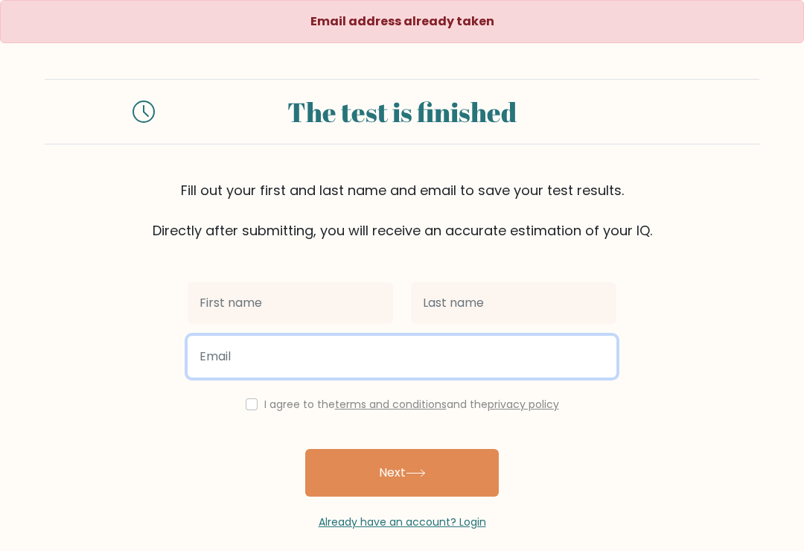
click at [469, 375] on input "email" at bounding box center [402, 357] width 429 height 42
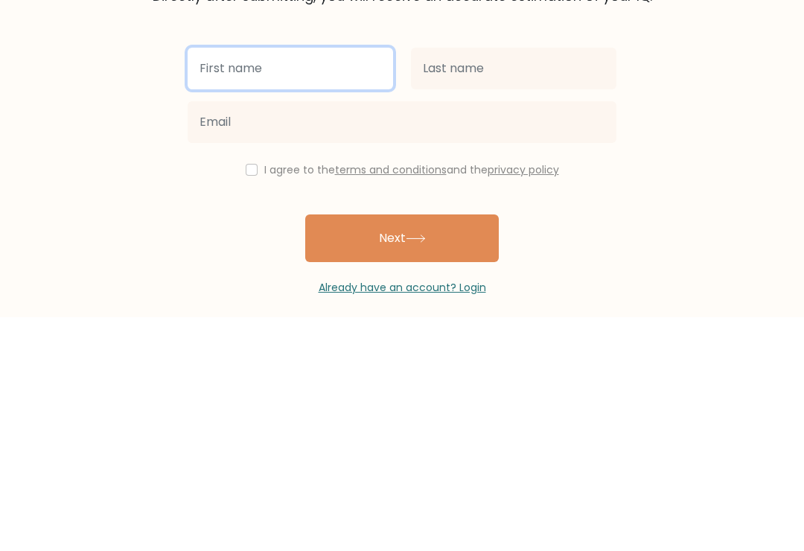
click at [329, 282] on input "text" at bounding box center [291, 303] width 206 height 42
type input "[PERSON_NAME]"
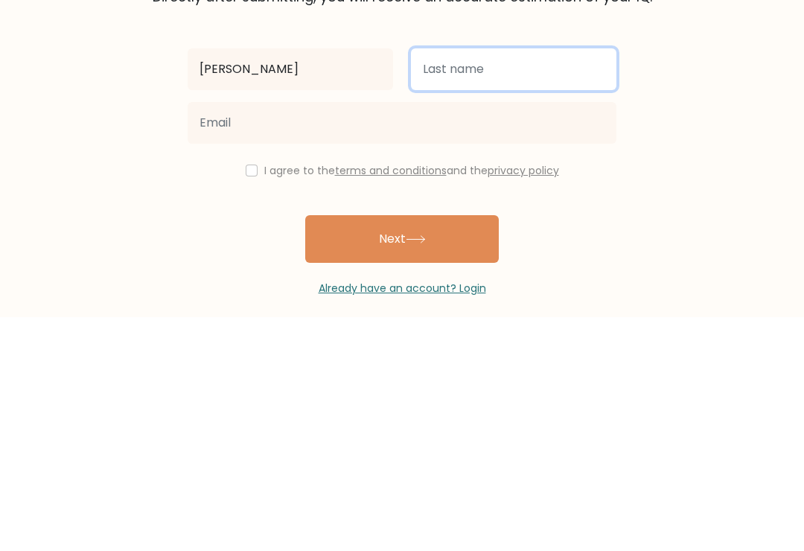
click at [545, 282] on input "text" at bounding box center [514, 303] width 206 height 42
type input "Aljebari"
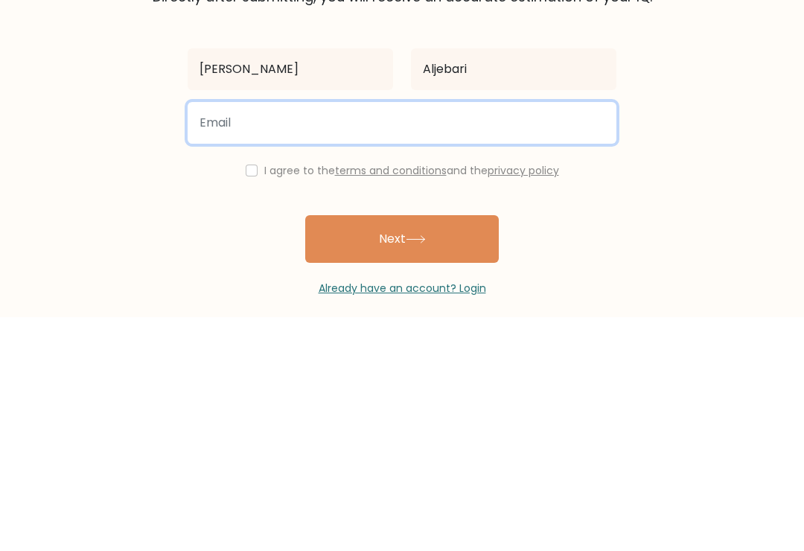
click at [523, 336] on input "email" at bounding box center [402, 357] width 429 height 42
type input "[EMAIL_ADDRESS][DOMAIN_NAME]"
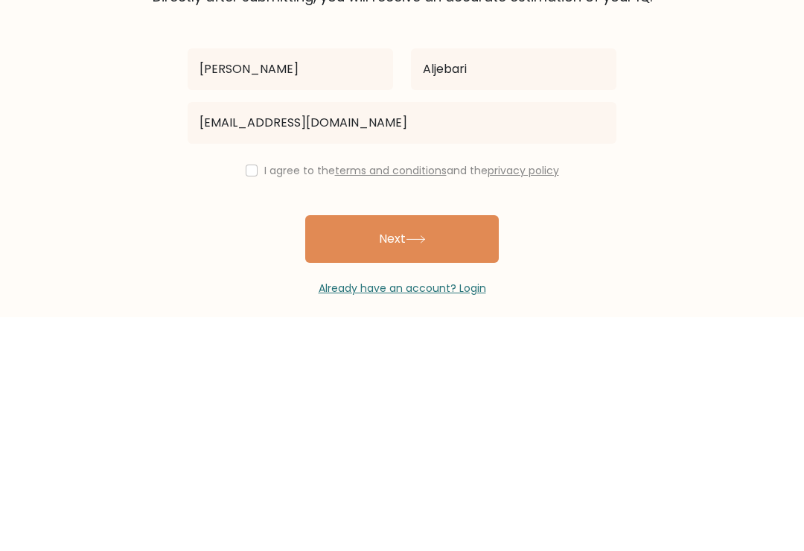
click at [246, 398] on input "checkbox" at bounding box center [252, 404] width 12 height 12
checkbox input "true"
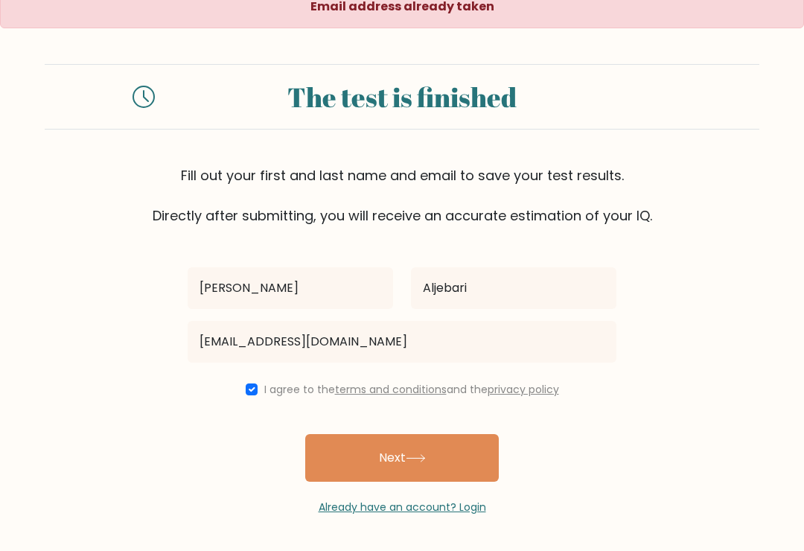
click at [452, 450] on button "Next" at bounding box center [402, 458] width 194 height 48
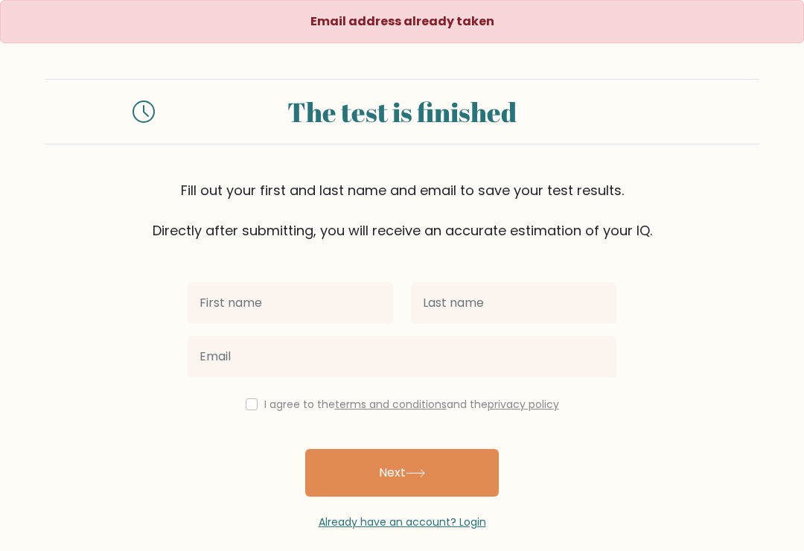
click at [427, 456] on button "Next" at bounding box center [402, 473] width 194 height 48
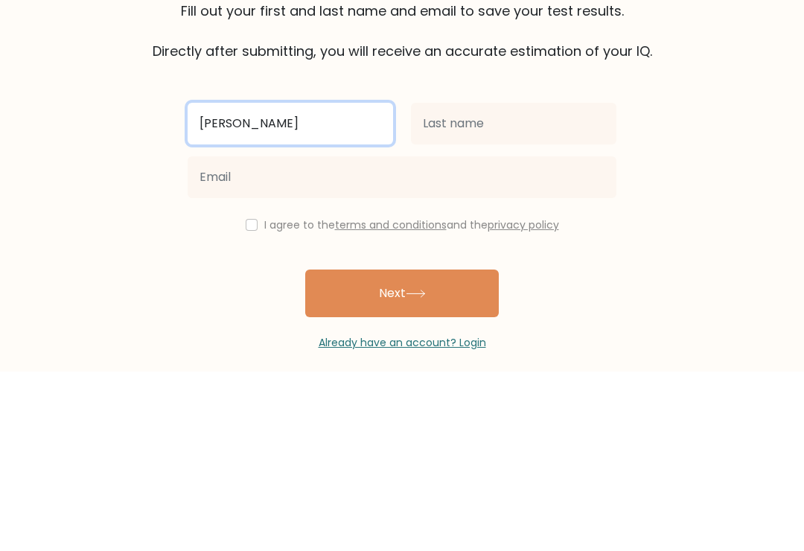
type input "[PERSON_NAME]"
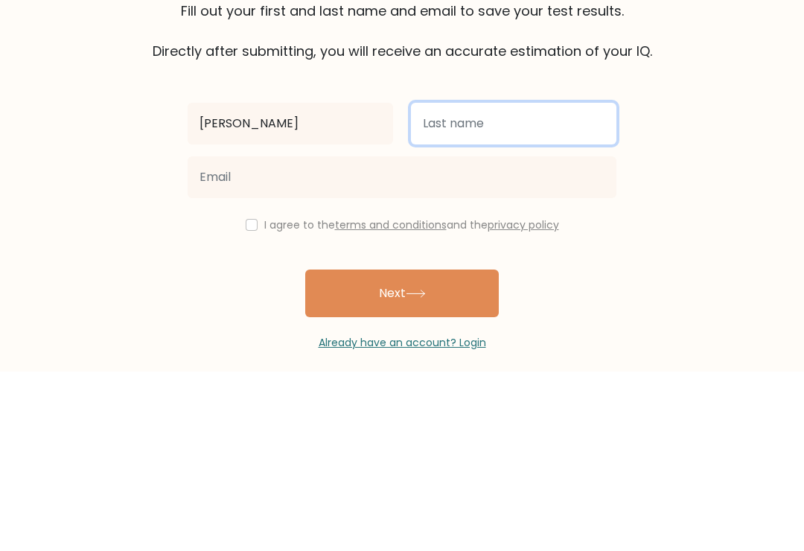
click at [520, 282] on input "text" at bounding box center [514, 303] width 206 height 42
type input "Alamodi"
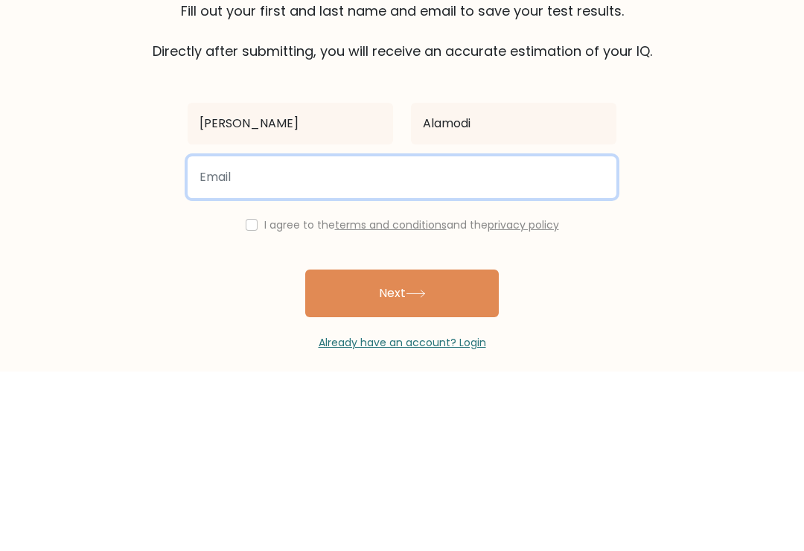
click at [496, 336] on input "email" at bounding box center [402, 357] width 429 height 42
type input "[EMAIL_ADDRESS][DOMAIN_NAME]"
click at [402, 449] on button "Next" at bounding box center [402, 473] width 194 height 48
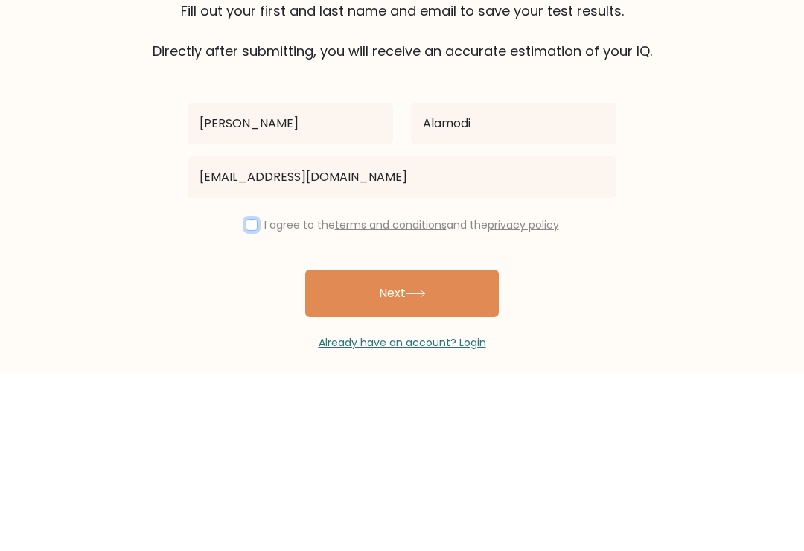
scroll to position [23, 0]
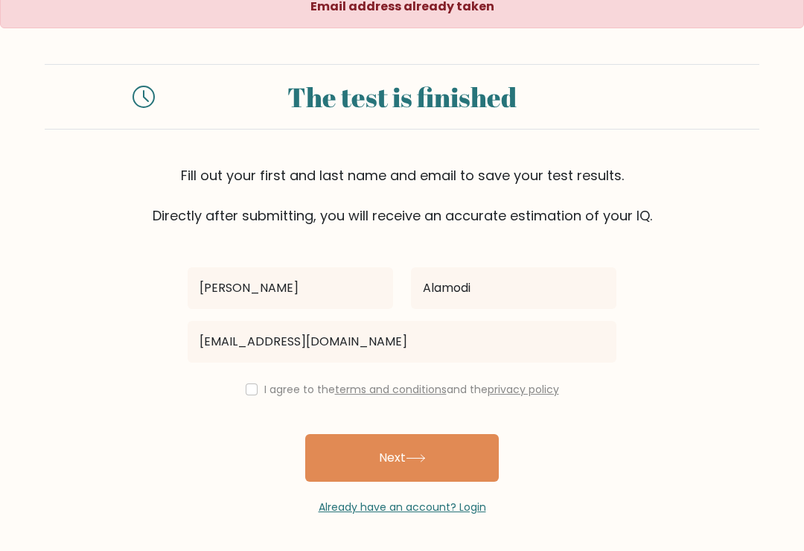
click at [246, 383] on input "checkbox" at bounding box center [252, 389] width 12 height 12
checkbox input "true"
click at [441, 440] on button "Next" at bounding box center [402, 458] width 194 height 48
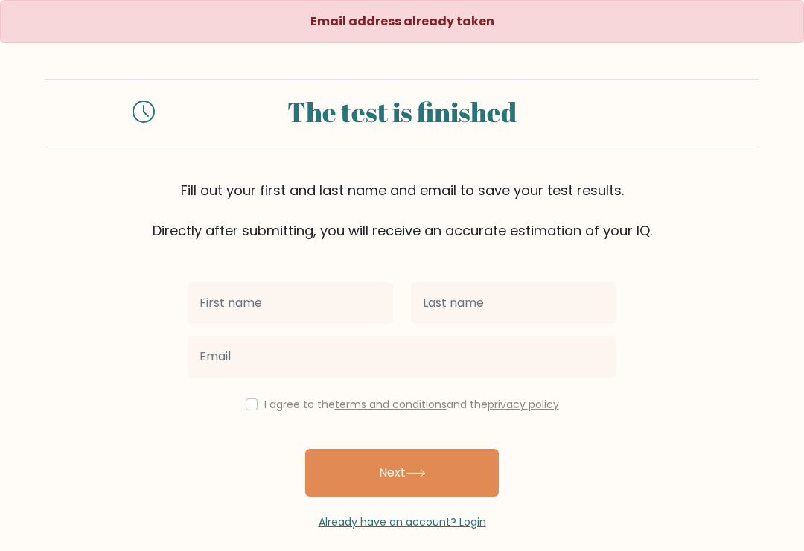
click at [302, 299] on input "text" at bounding box center [291, 303] width 206 height 42
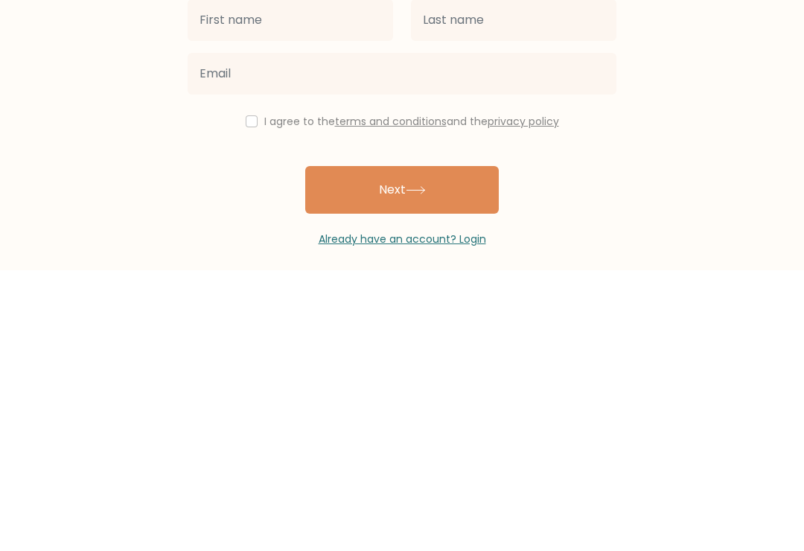
scroll to position [23, 0]
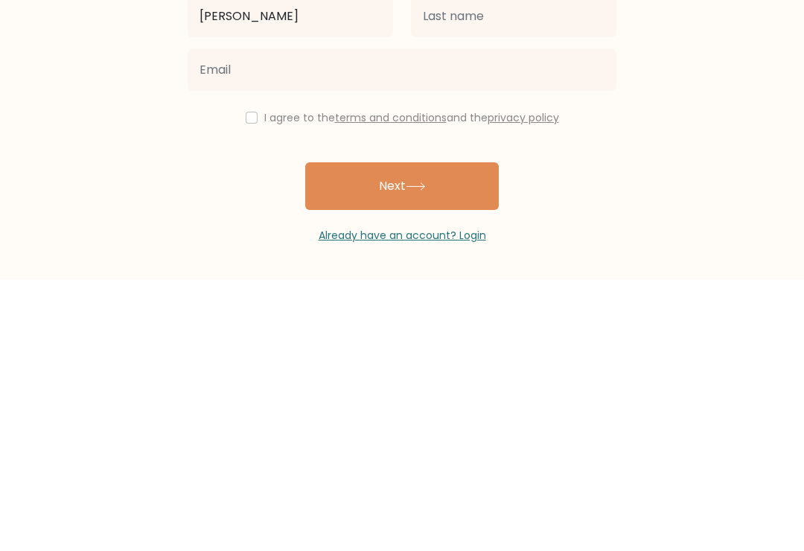
type input "Ali"
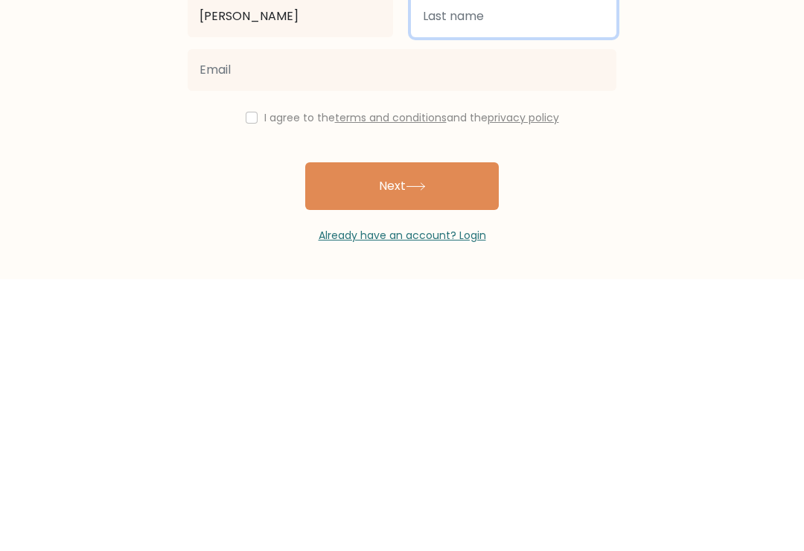
click at [506, 267] on input "text" at bounding box center [514, 288] width 206 height 42
type input "Aljebari"
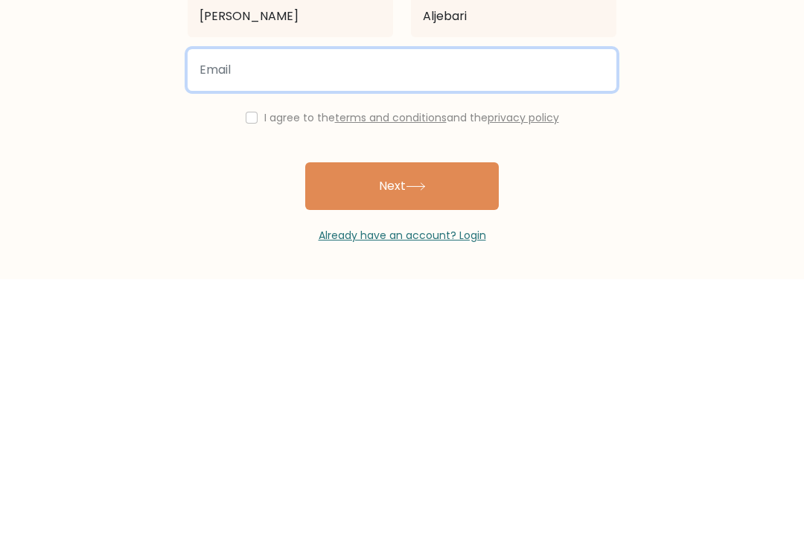
click at [558, 321] on input "email" at bounding box center [402, 342] width 429 height 42
type input "[EMAIL_ADDRESS][DOMAIN_NAME]"
click at [402, 434] on button "Next" at bounding box center [402, 458] width 194 height 48
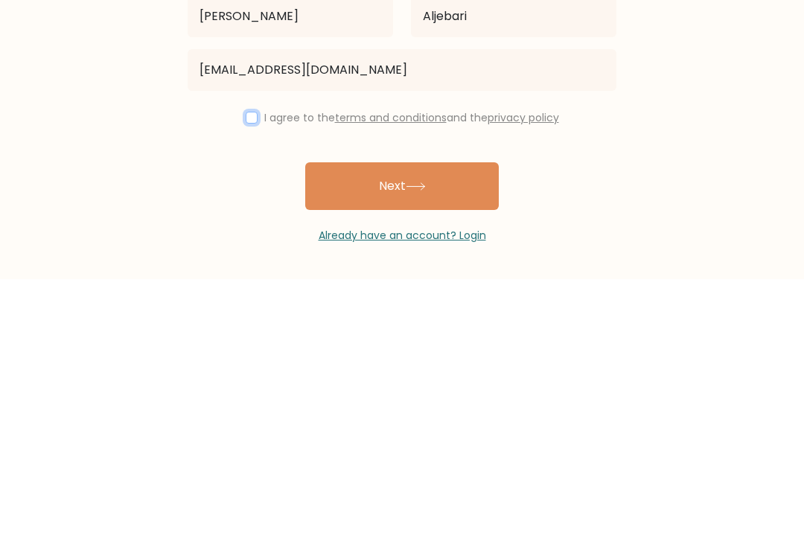
scroll to position [0, 0]
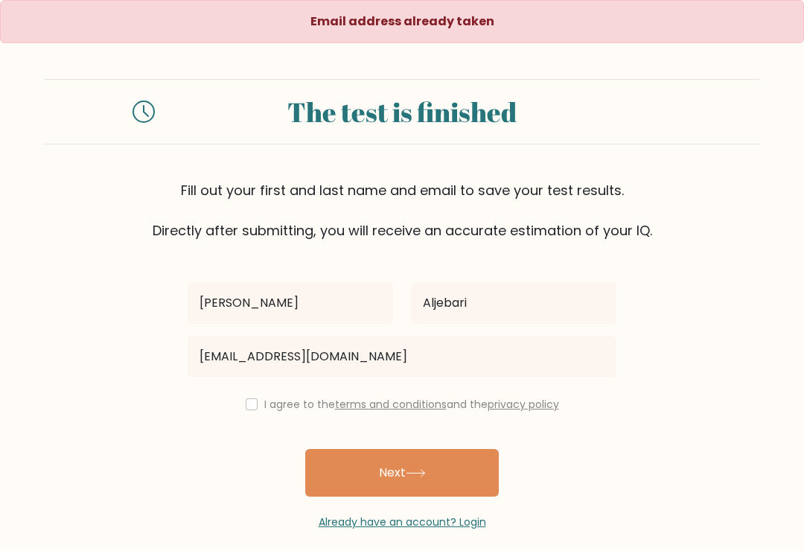
click at [474, 36] on div "Email address already taken" at bounding box center [402, 21] width 804 height 43
click at [249, 407] on input "checkbox" at bounding box center [252, 404] width 12 height 12
checkbox input "true"
click at [459, 464] on button "Next" at bounding box center [402, 473] width 194 height 48
click at [442, 464] on button "Next" at bounding box center [402, 473] width 194 height 48
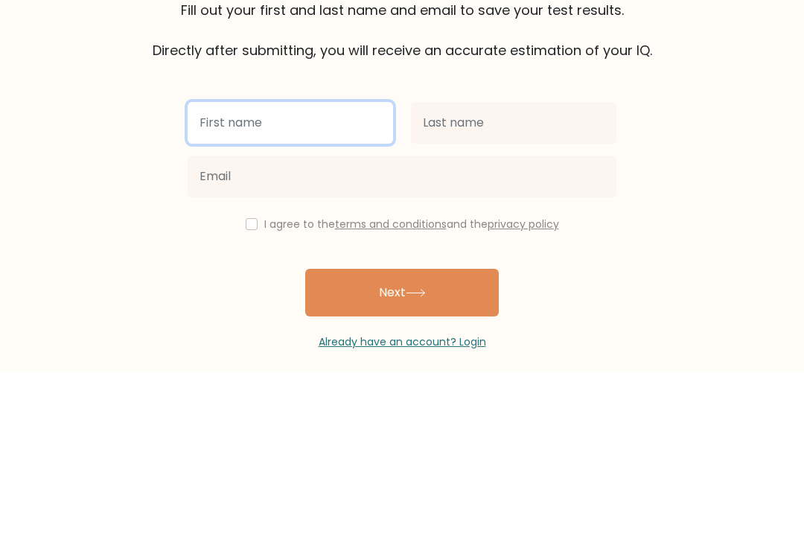
type input "N"
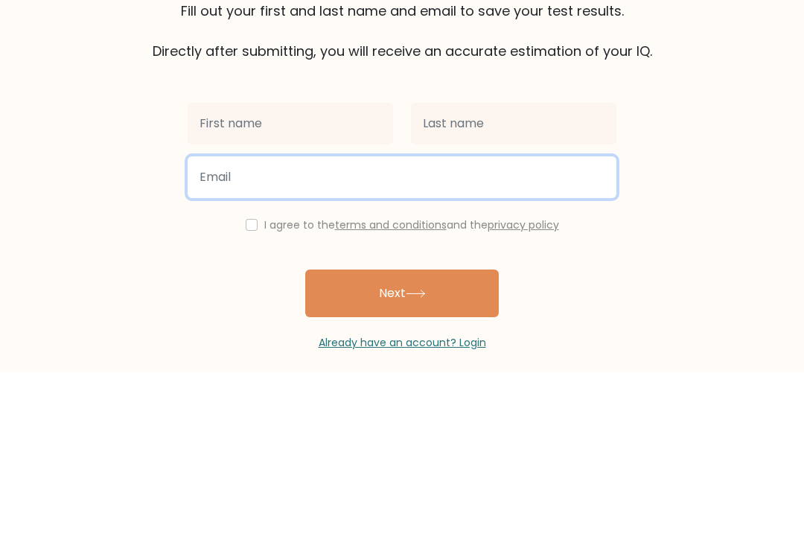
click at [532, 336] on input "email" at bounding box center [402, 357] width 429 height 42
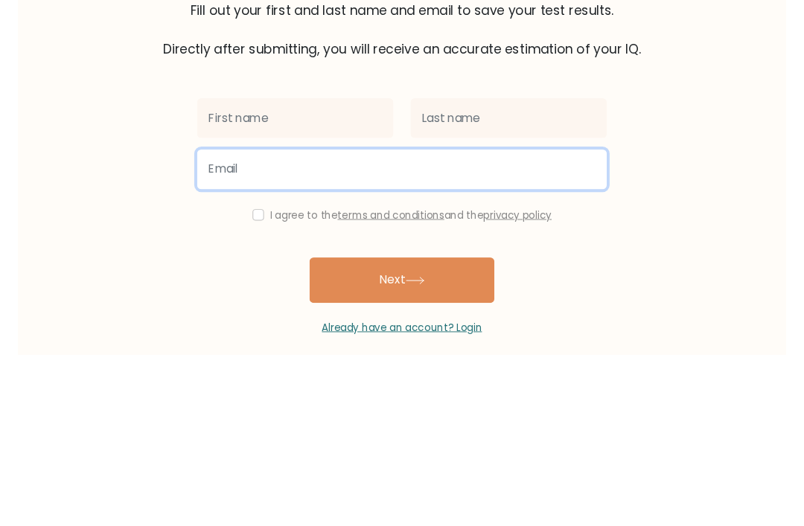
scroll to position [48, 0]
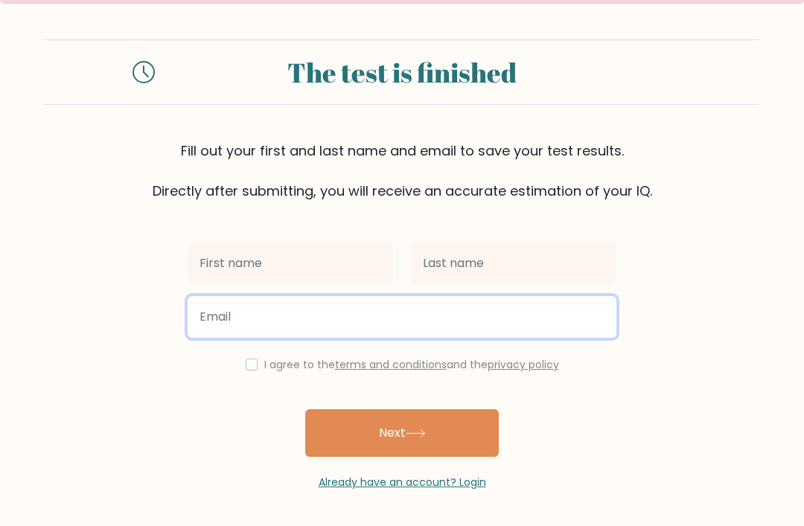
click at [550, 310] on input "email" at bounding box center [402, 317] width 429 height 42
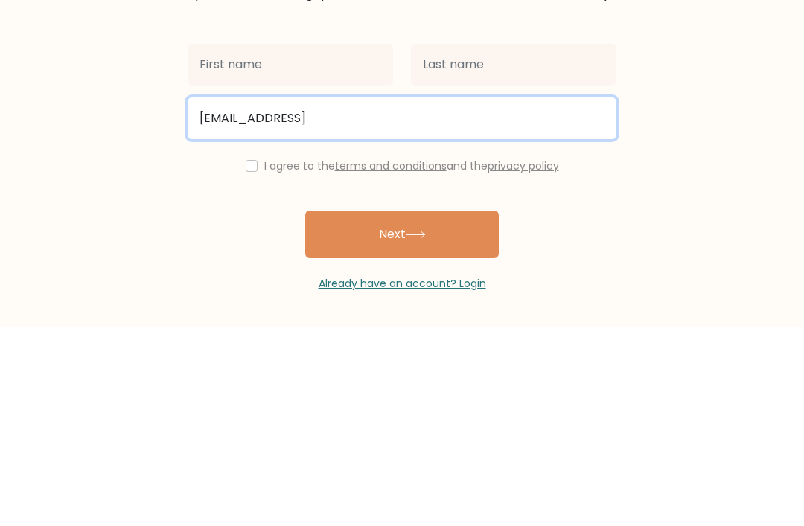
type input "[EMAIL_ADDRESS]"
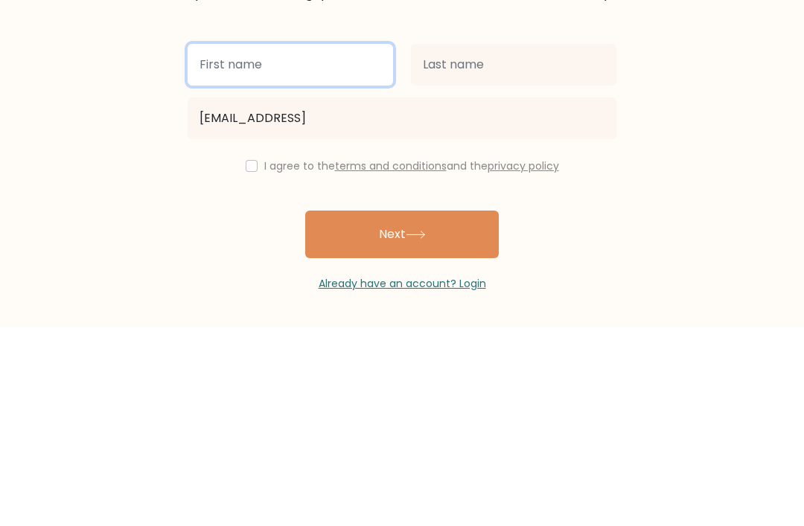
click at [342, 243] on input "text" at bounding box center [291, 264] width 206 height 42
type input "[PERSON_NAME]"
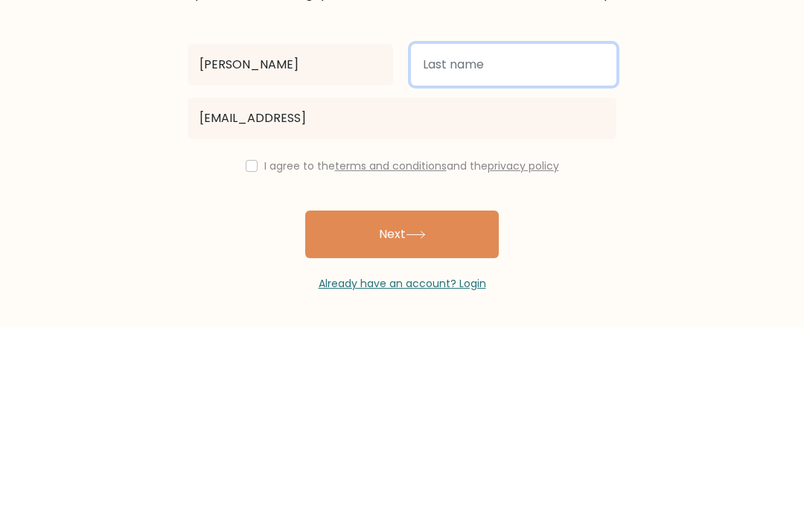
click at [518, 243] on input "text" at bounding box center [514, 264] width 206 height 42
type input "Aljebari"
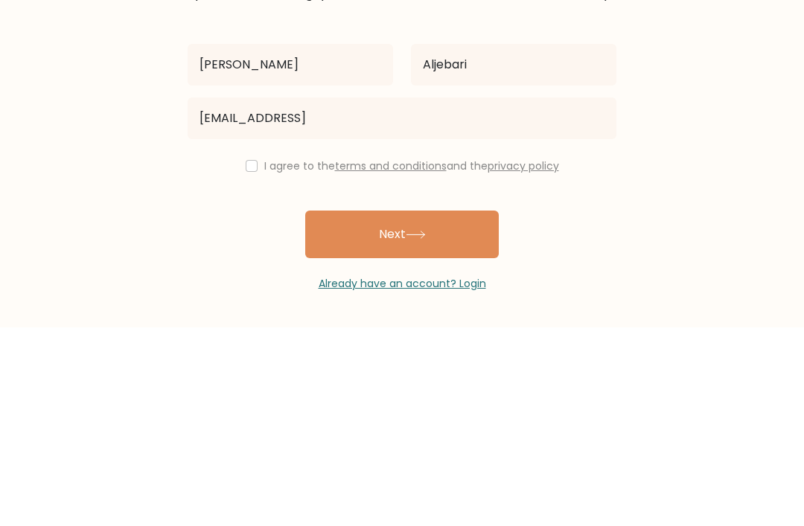
click at [246, 359] on input "checkbox" at bounding box center [252, 365] width 12 height 12
checkbox input "true"
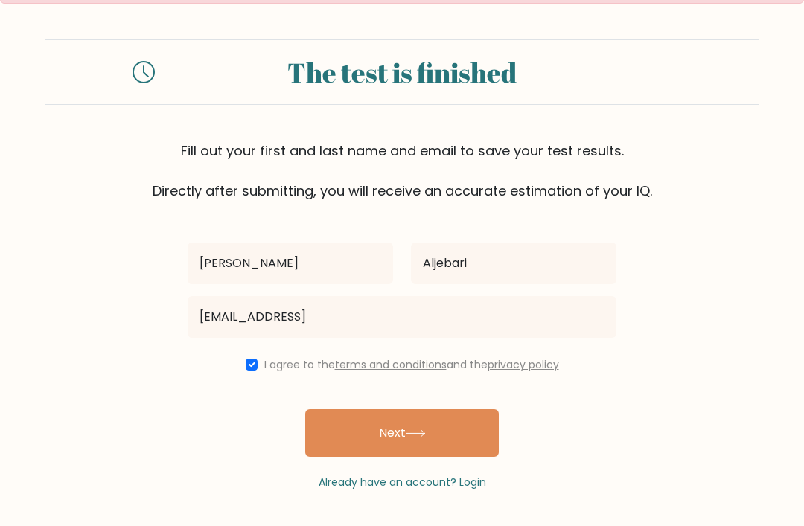
click at [458, 421] on button "Next" at bounding box center [402, 434] width 194 height 48
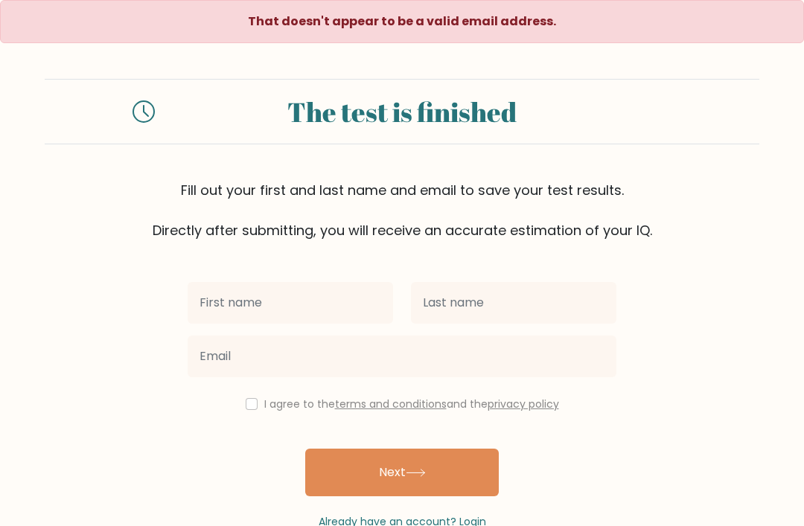
click at [350, 282] on input "text" at bounding box center [291, 303] width 206 height 42
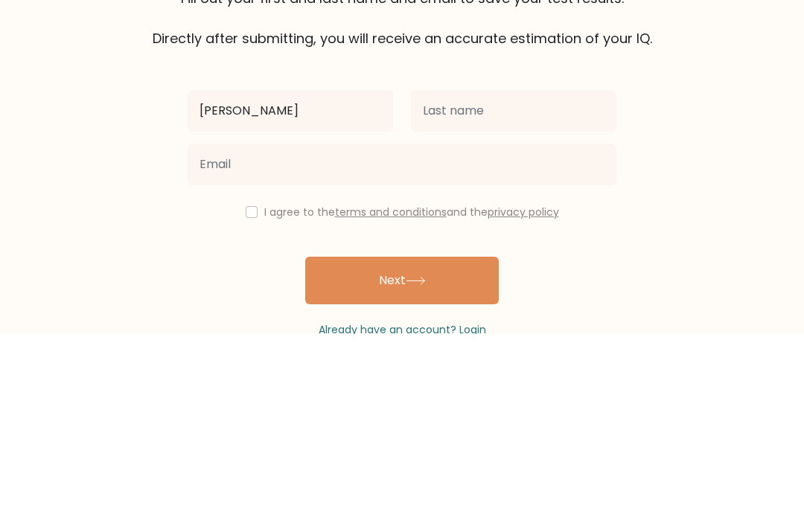
type input "[PERSON_NAME]"
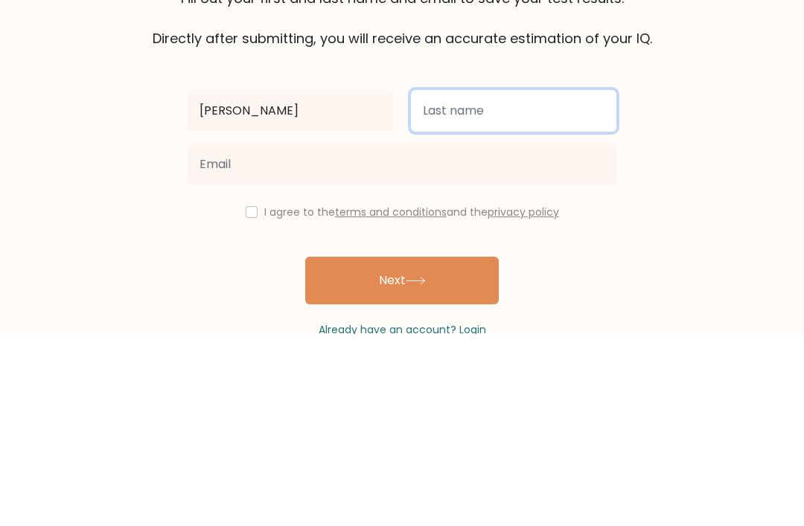
click at [525, 282] on input "text" at bounding box center [514, 303] width 206 height 42
type input "Aljebari"
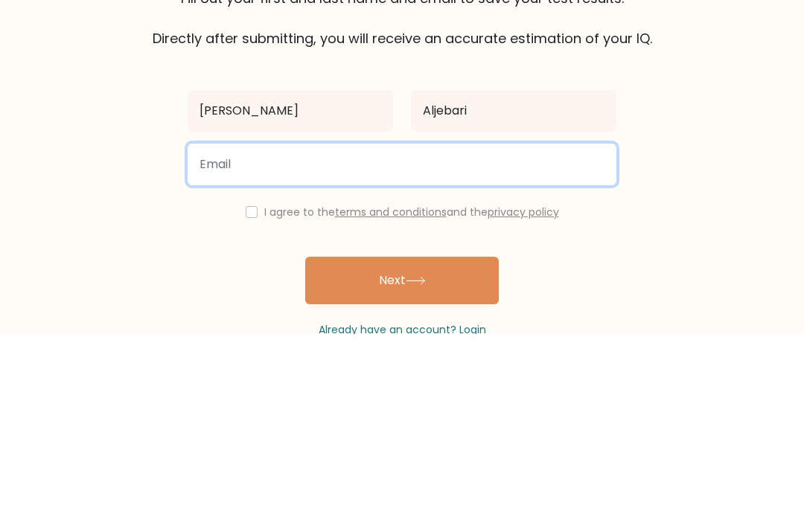
click at [542, 336] on input "email" at bounding box center [402, 357] width 429 height 42
type input "[EMAIL_ADDRESS][DOMAIN_NAME]"
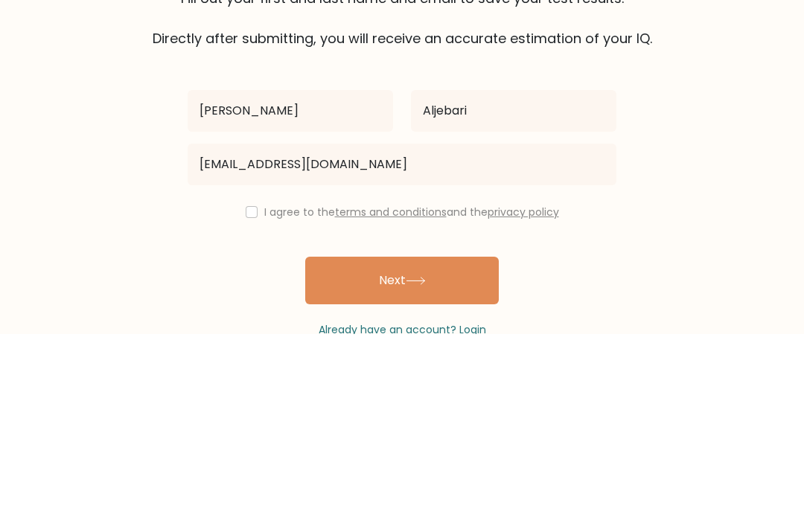
click at [252, 398] on input "checkbox" at bounding box center [252, 404] width 12 height 12
checkbox input "true"
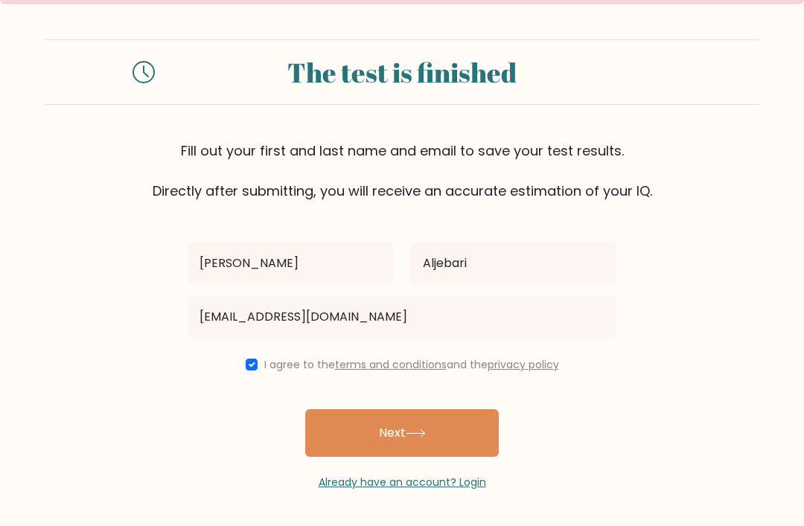
click at [436, 414] on button "Next" at bounding box center [402, 434] width 194 height 48
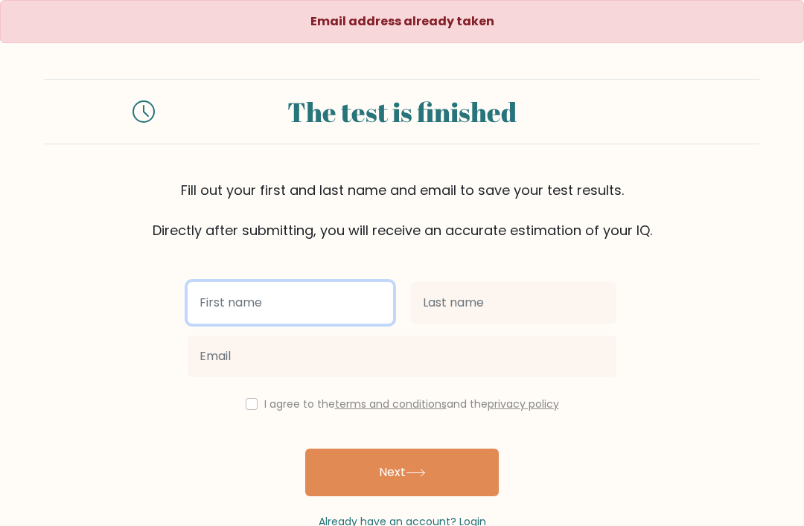
click at [328, 297] on input "text" at bounding box center [291, 303] width 206 height 42
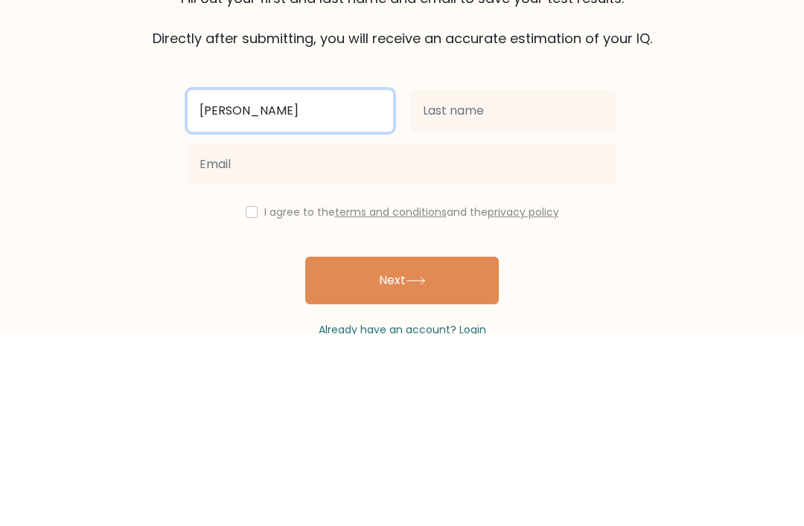
type input "[PERSON_NAME]"
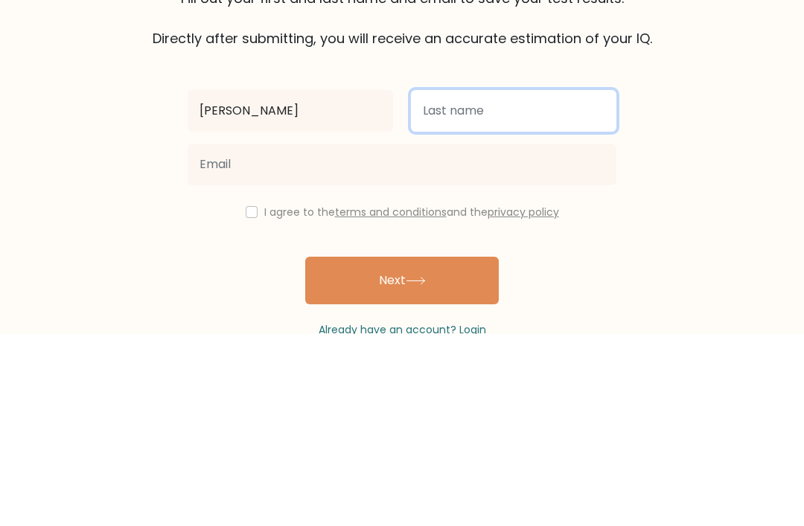
click at [540, 282] on input "text" at bounding box center [514, 303] width 206 height 42
type input "[PERSON_NAME]"
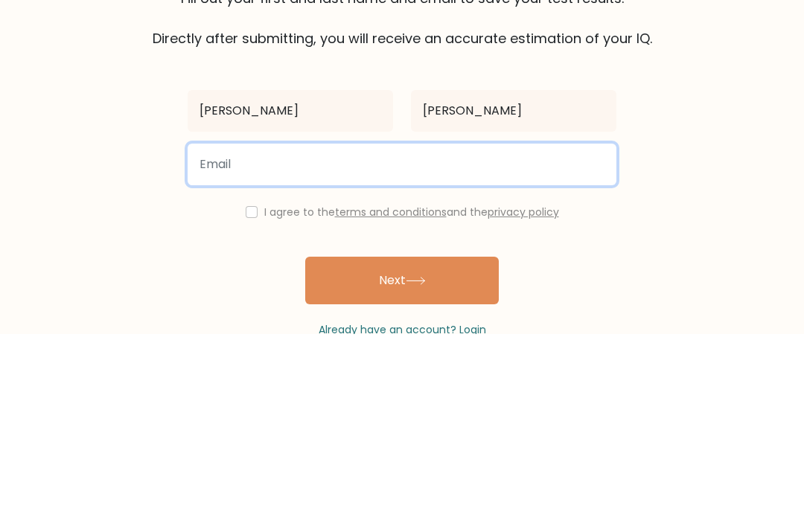
click at [550, 336] on input "email" at bounding box center [402, 357] width 429 height 42
type input "[EMAIL_ADDRESS][DOMAIN_NAME]"
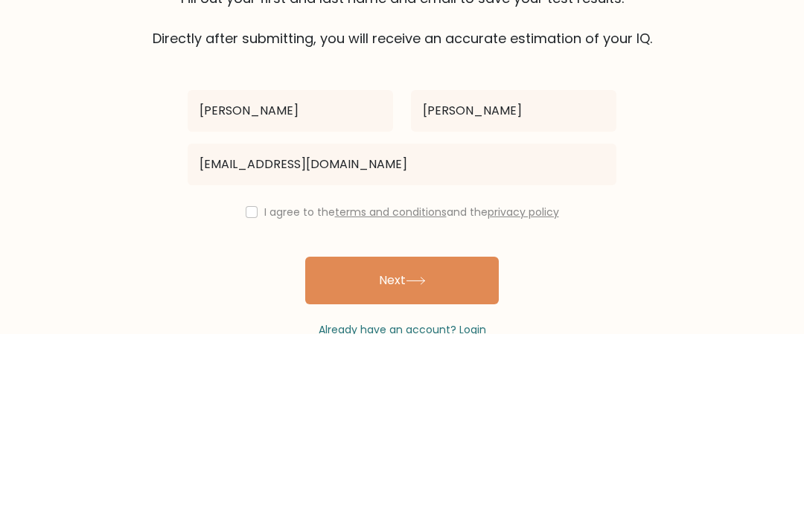
click at [247, 395] on div "I agree to the terms and conditions and the privacy policy" at bounding box center [402, 404] width 447 height 18
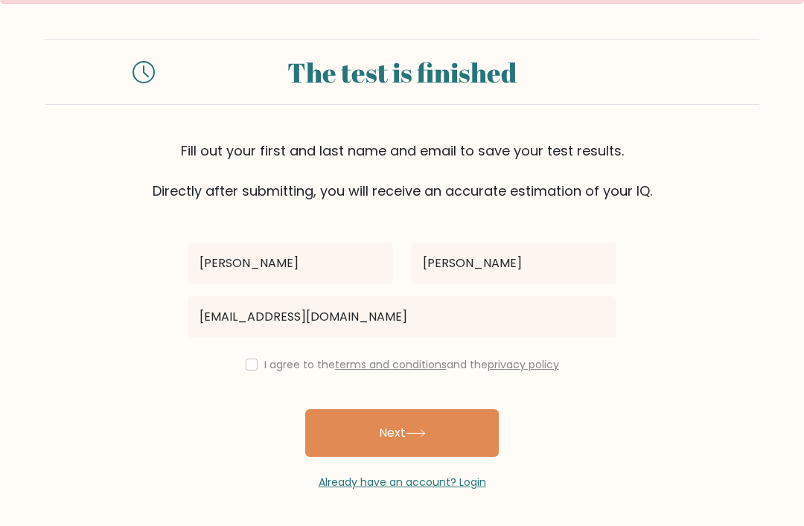
click at [243, 346] on div "[PERSON_NAME][GEOGRAPHIC_DATA] [EMAIL_ADDRESS][DOMAIN_NAME] I agree to the term…" at bounding box center [402, 346] width 447 height 290
click at [246, 348] on div "[PERSON_NAME][GEOGRAPHIC_DATA] [EMAIL_ADDRESS][DOMAIN_NAME] I agree to the term…" at bounding box center [402, 346] width 447 height 290
click at [249, 356] on div "I agree to the terms and conditions and the privacy policy" at bounding box center [402, 365] width 447 height 18
click at [248, 362] on input "checkbox" at bounding box center [252, 365] width 12 height 12
checkbox input "true"
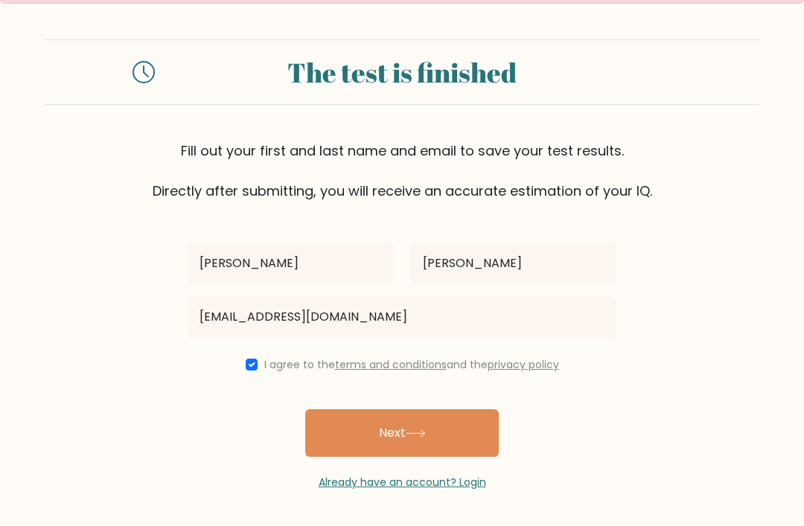
click at [392, 428] on button "Next" at bounding box center [402, 434] width 194 height 48
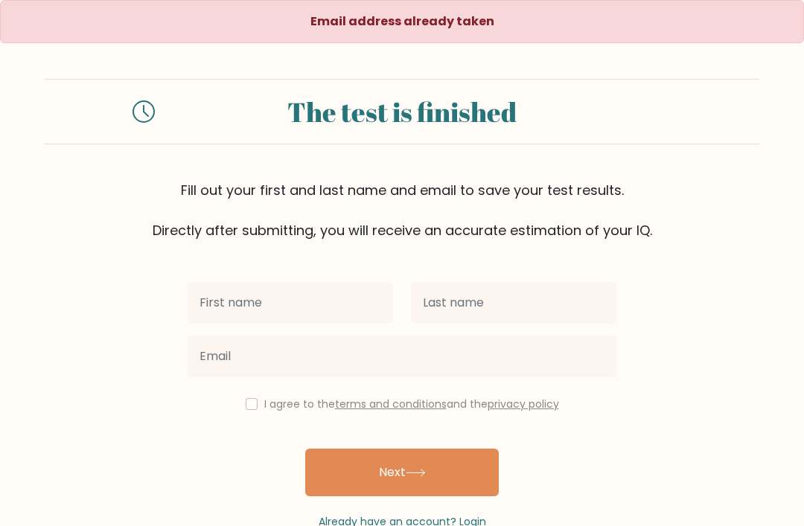
click at [462, 432] on div "I agree to the terms and conditions and the privacy policy Next Already have an…" at bounding box center [402, 386] width 447 height 290
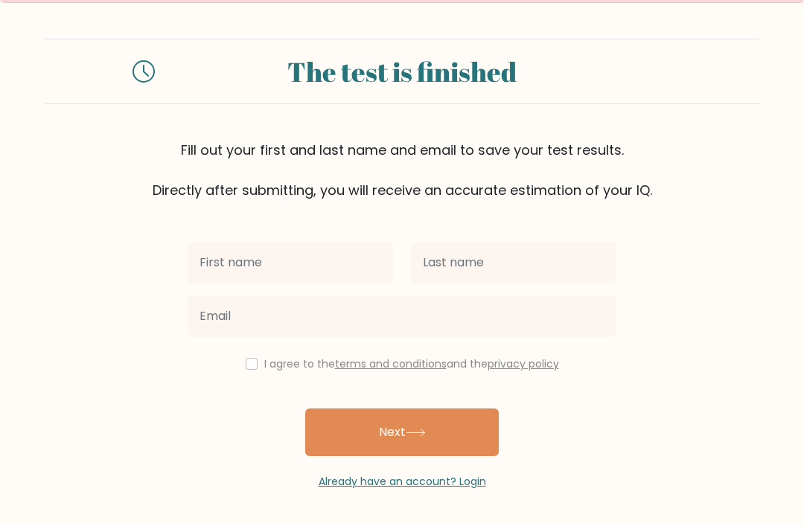
scroll to position [48, 0]
click at [455, 479] on link "Already have an account? Login" at bounding box center [403, 482] width 168 height 15
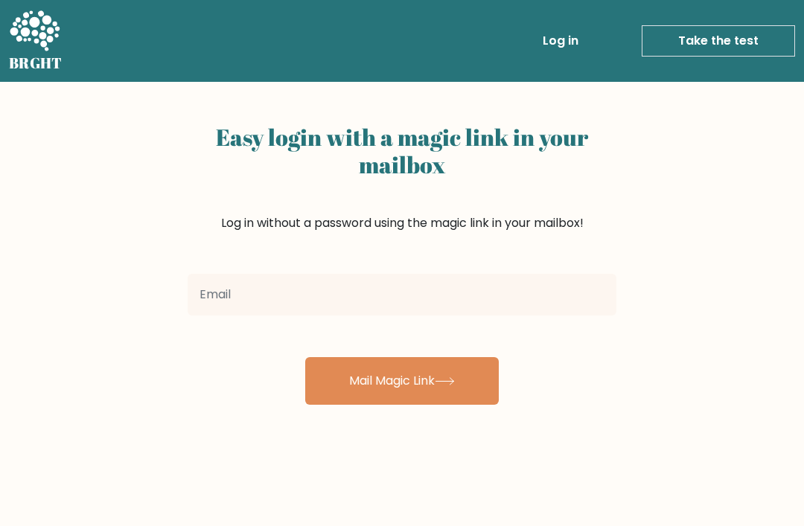
click at [550, 293] on input "email" at bounding box center [402, 295] width 429 height 42
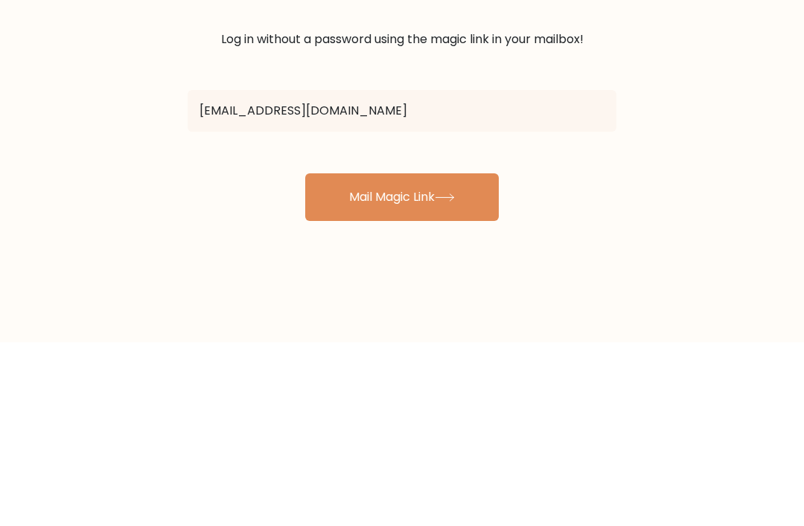
type input "[EMAIL_ADDRESS][DOMAIN_NAME]"
click at [474, 357] on button "Mail Magic Link" at bounding box center [402, 381] width 194 height 48
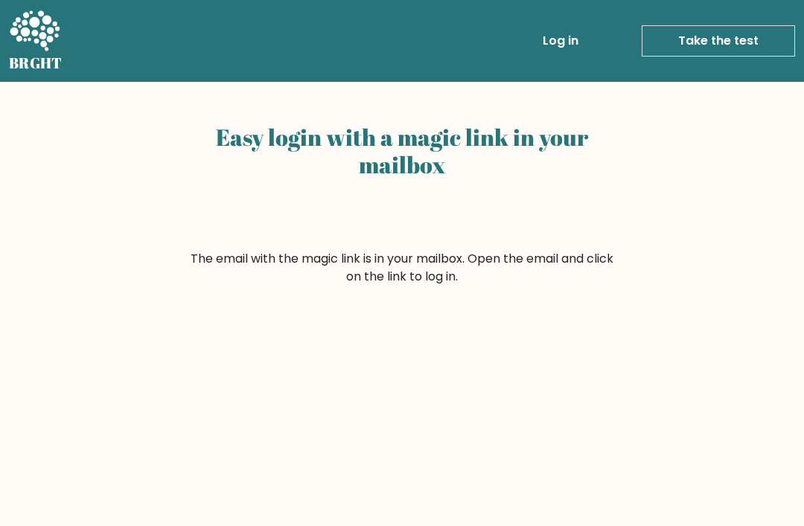
click at [748, 39] on link "Take the test" at bounding box center [718, 40] width 153 height 31
click at [570, 41] on link "Log in" at bounding box center [561, 41] width 48 height 30
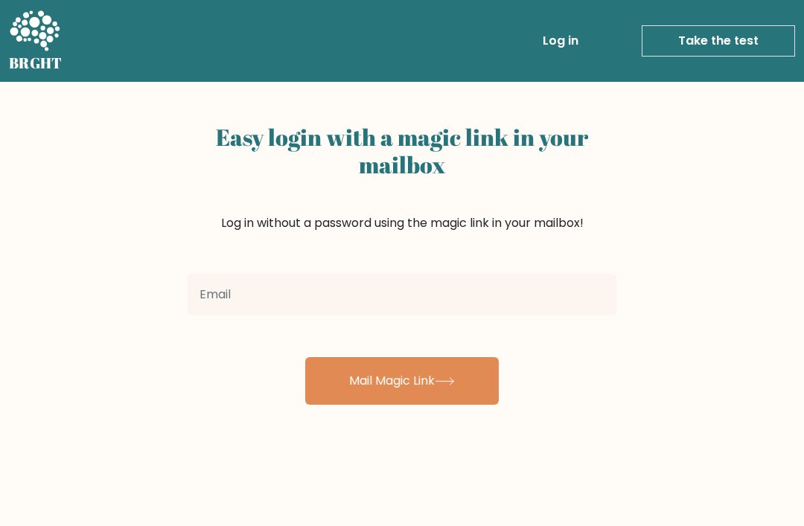
click at [541, 293] on input "email" at bounding box center [402, 295] width 429 height 42
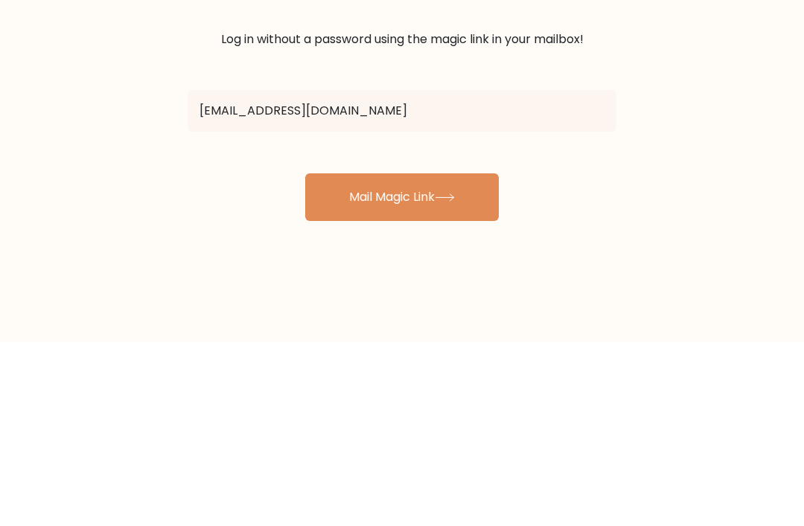
type input "[EMAIL_ADDRESS][DOMAIN_NAME]"
click at [474, 357] on button "Mail Magic Link" at bounding box center [402, 381] width 194 height 48
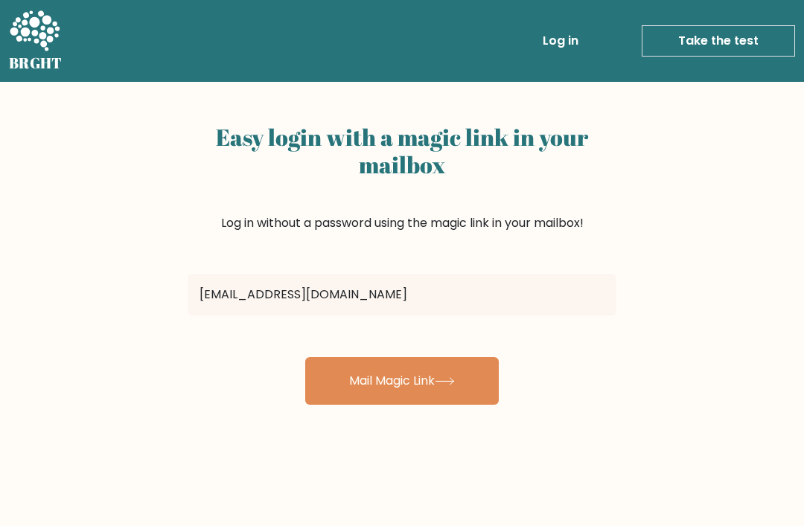
scroll to position [184, 0]
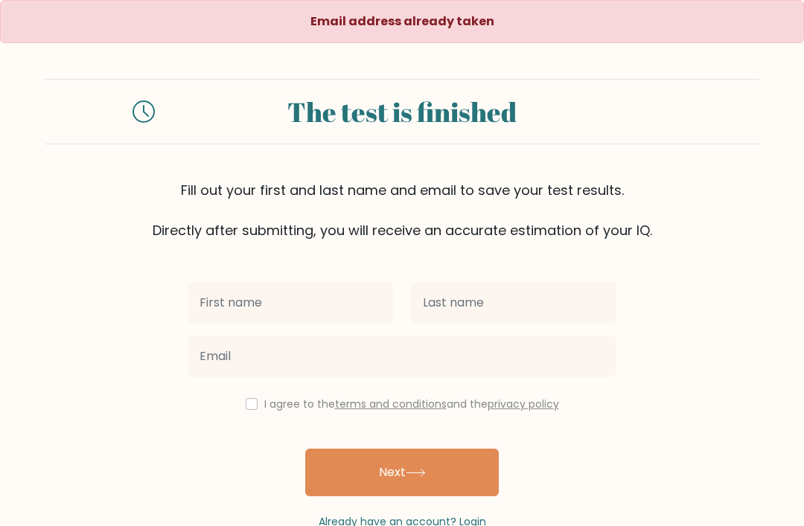
scroll to position [48, 0]
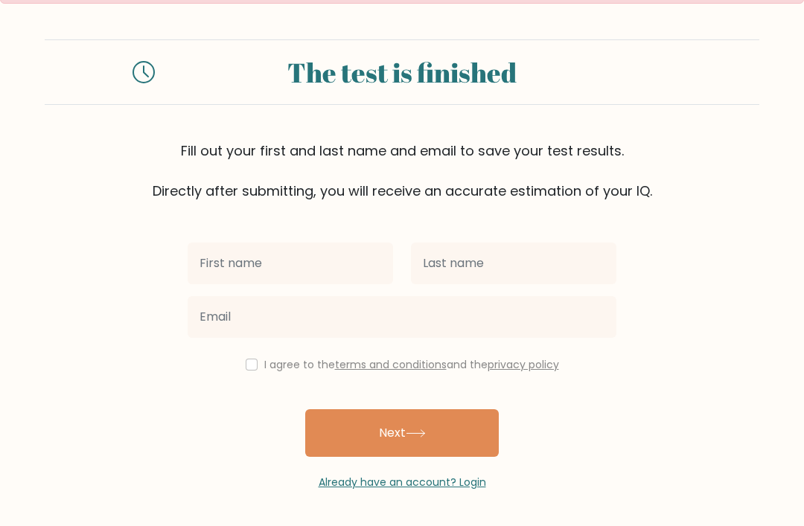
click at [343, 258] on input "text" at bounding box center [291, 264] width 206 height 42
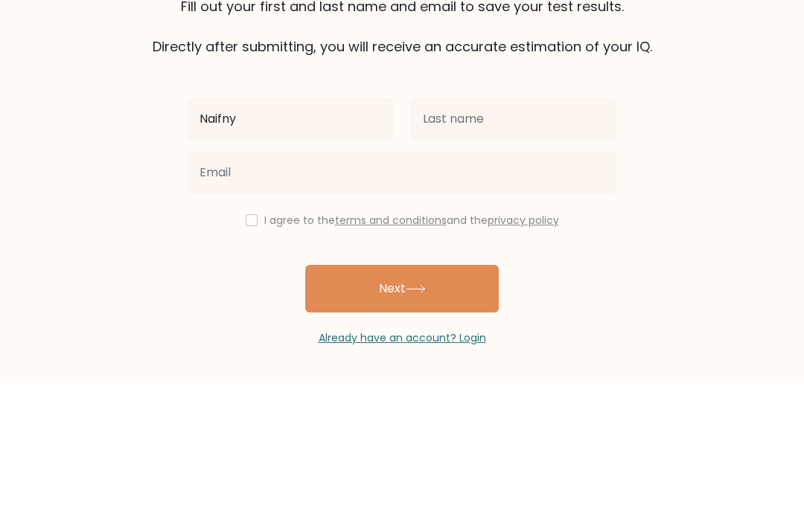
type input "Naifny"
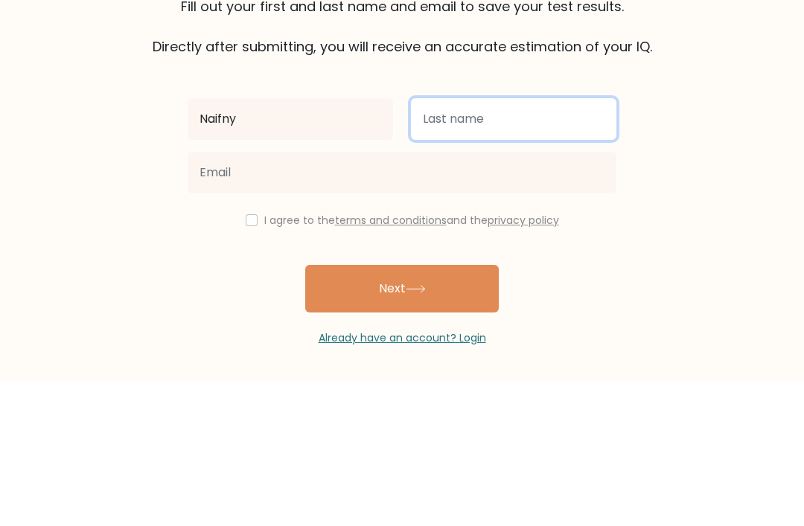
click at [504, 243] on input "text" at bounding box center [514, 264] width 206 height 42
type input "M"
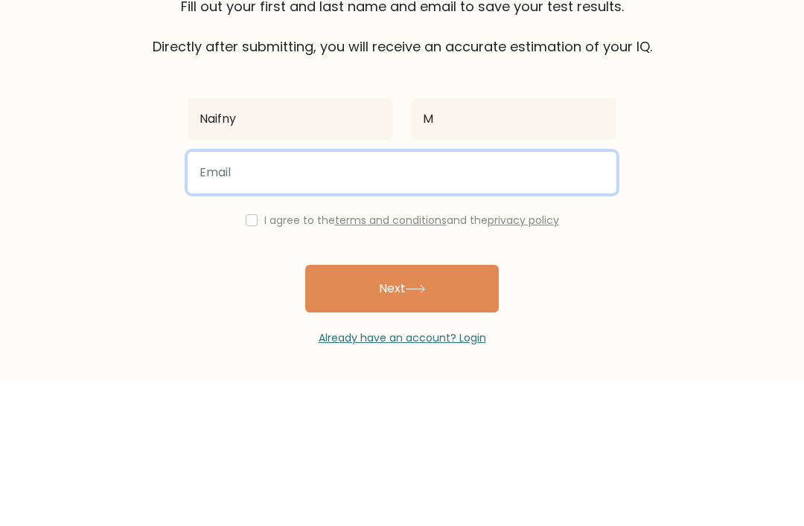
click at [533, 296] on input "email" at bounding box center [402, 317] width 429 height 42
type input "[EMAIL_ADDRESS][DOMAIN_NAME]"
click at [402, 410] on button "Next" at bounding box center [402, 434] width 194 height 48
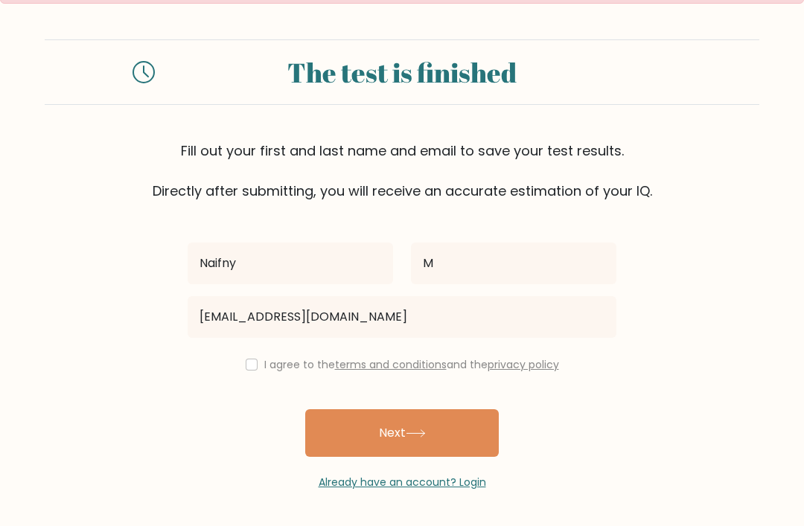
click at [246, 359] on input "checkbox" at bounding box center [252, 365] width 12 height 12
checkbox input "true"
click at [425, 412] on button "Next" at bounding box center [402, 434] width 194 height 48
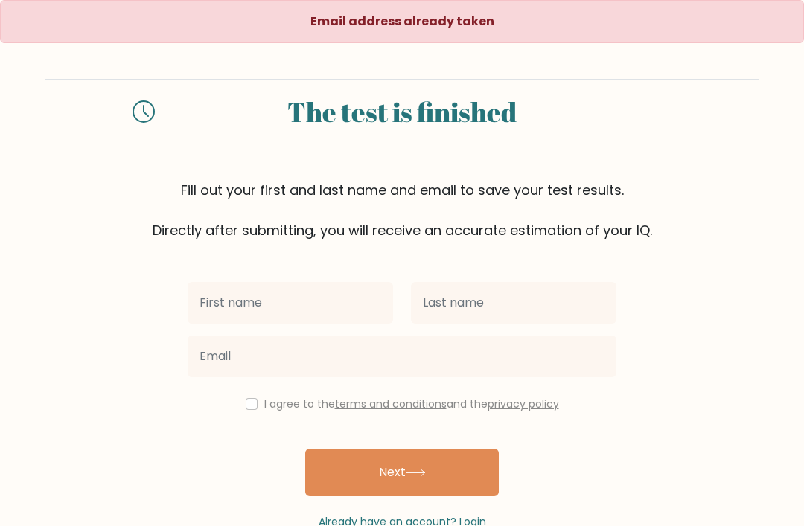
click at [325, 295] on input "text" at bounding box center [291, 303] width 206 height 42
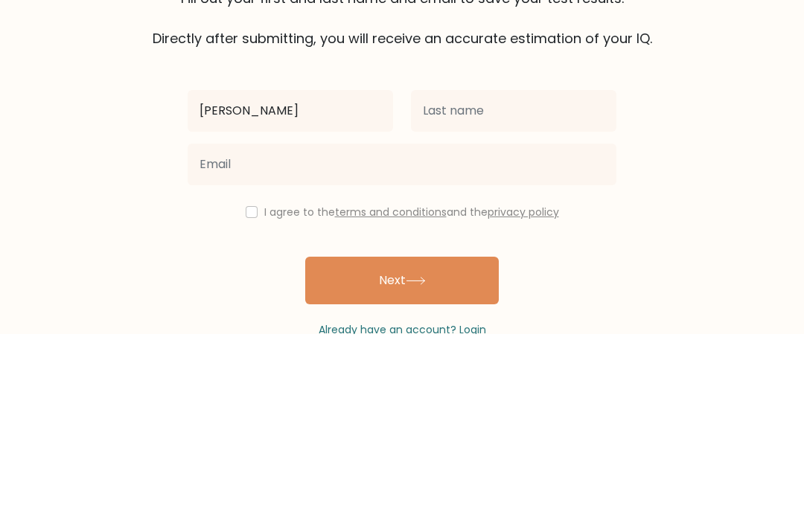
type input "[PERSON_NAME]"
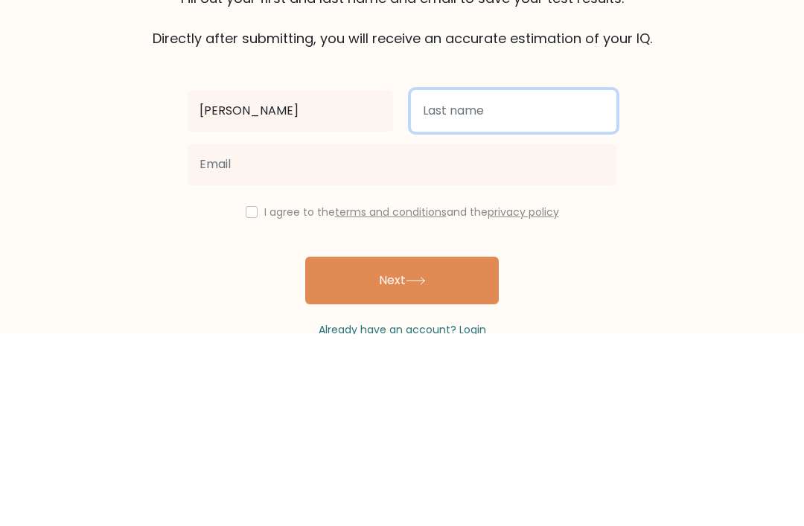
click at [544, 282] on input "text" at bounding box center [514, 303] width 206 height 42
type input "Aljebari"
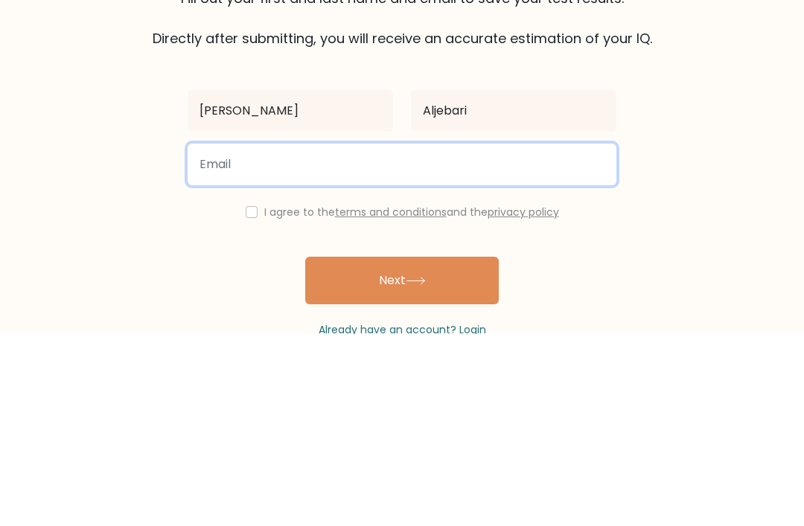
click at [564, 336] on input "email" at bounding box center [402, 357] width 429 height 42
type input "[EMAIL_ADDRESS][DOMAIN_NAME]"
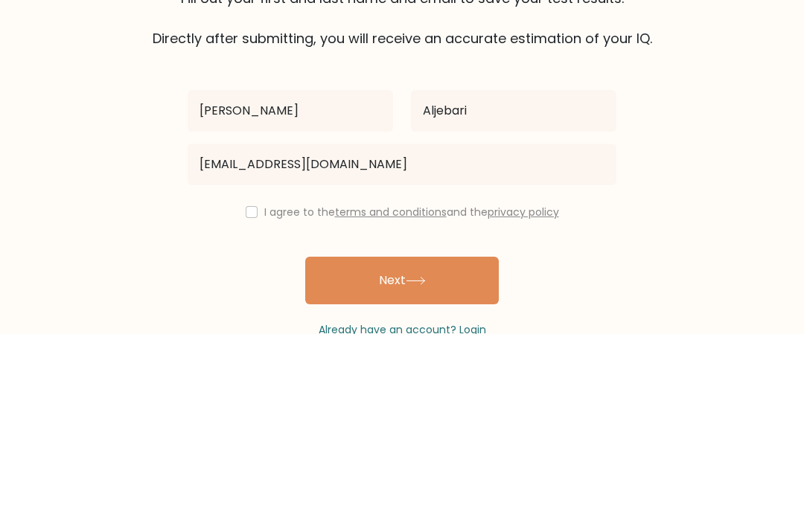
click at [248, 398] on input "checkbox" at bounding box center [252, 404] width 12 height 12
checkbox input "true"
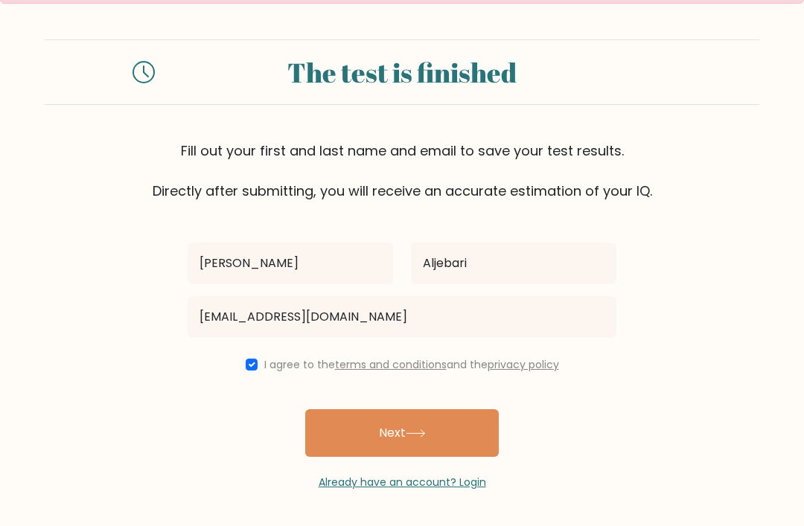
click at [416, 419] on button "Next" at bounding box center [402, 434] width 194 height 48
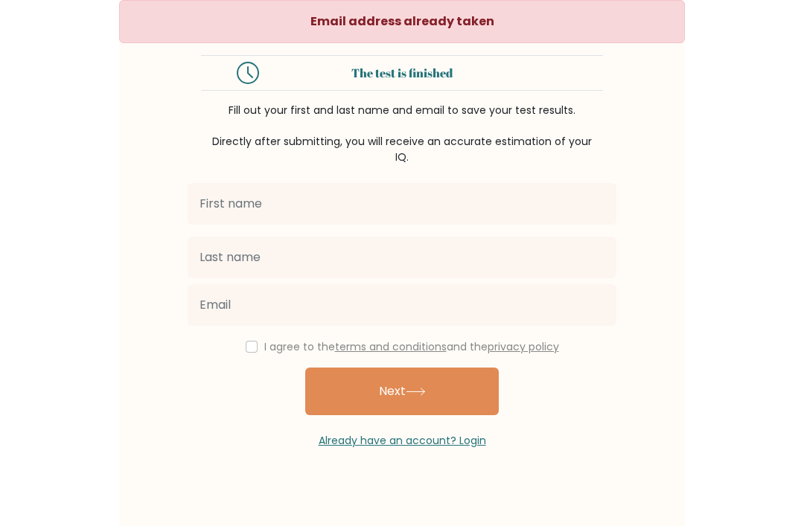
scroll to position [48, 0]
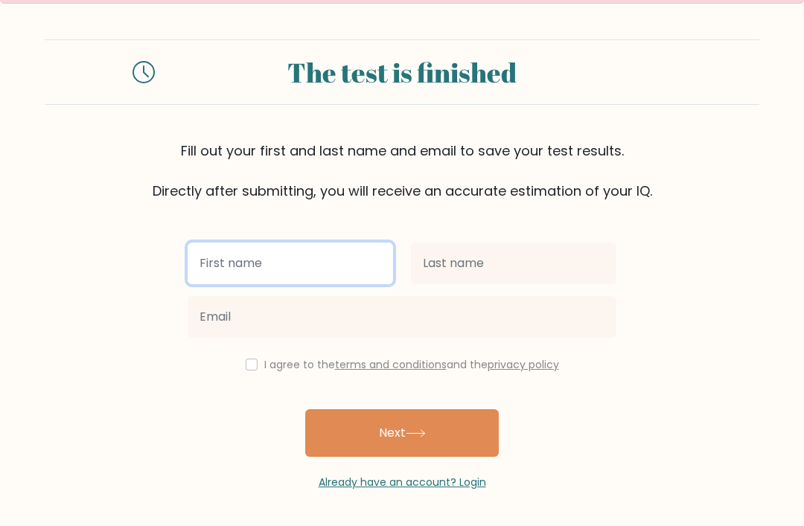
click at [342, 243] on input "text" at bounding box center [291, 264] width 206 height 42
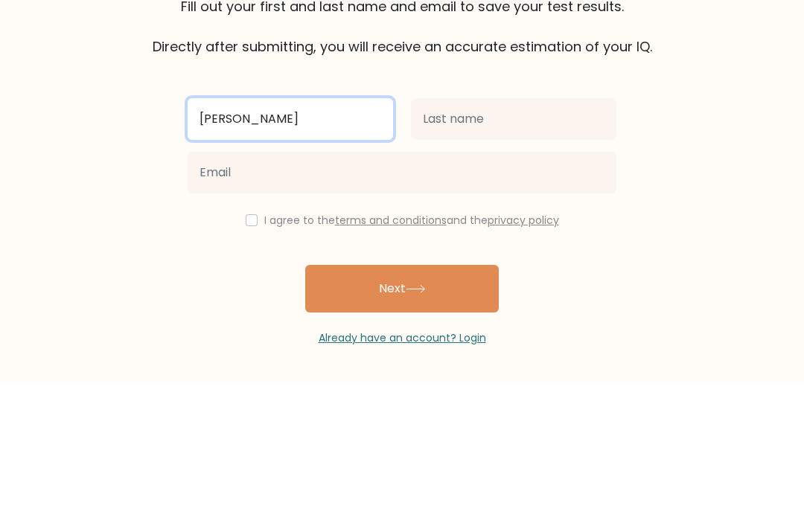
type input "[PERSON_NAME]"
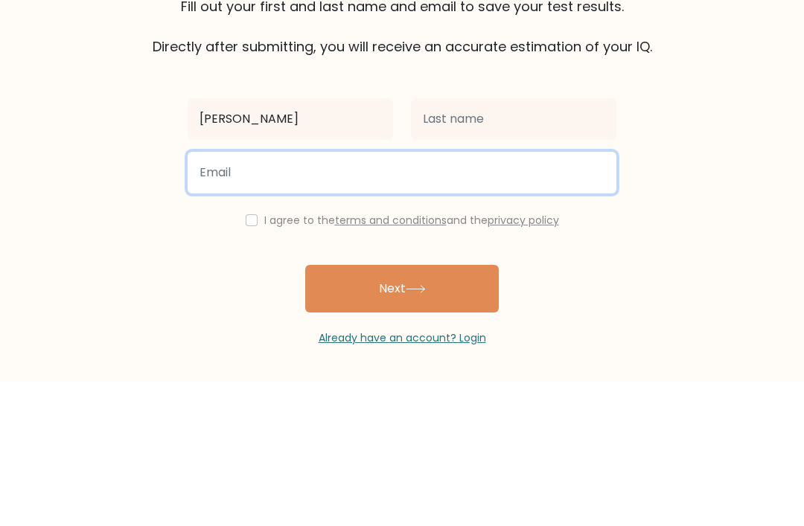
click at [557, 296] on input "email" at bounding box center [402, 317] width 429 height 42
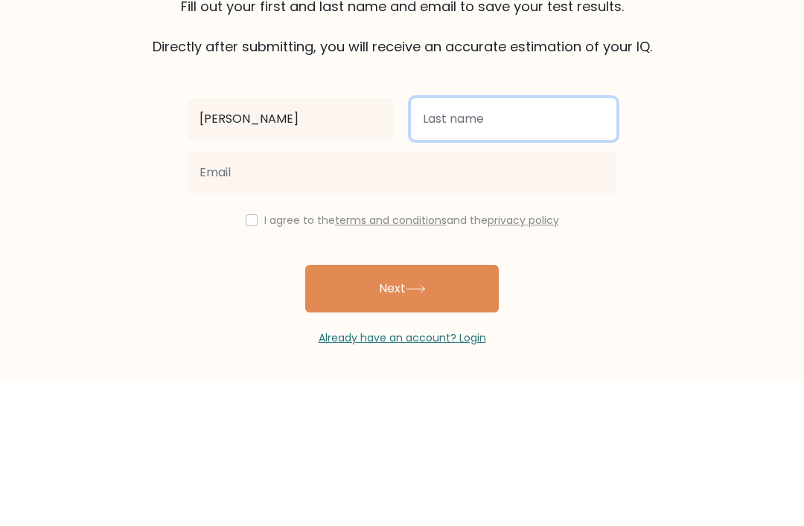
click at [575, 243] on input "text" at bounding box center [514, 264] width 206 height 42
type input "Alamodi"
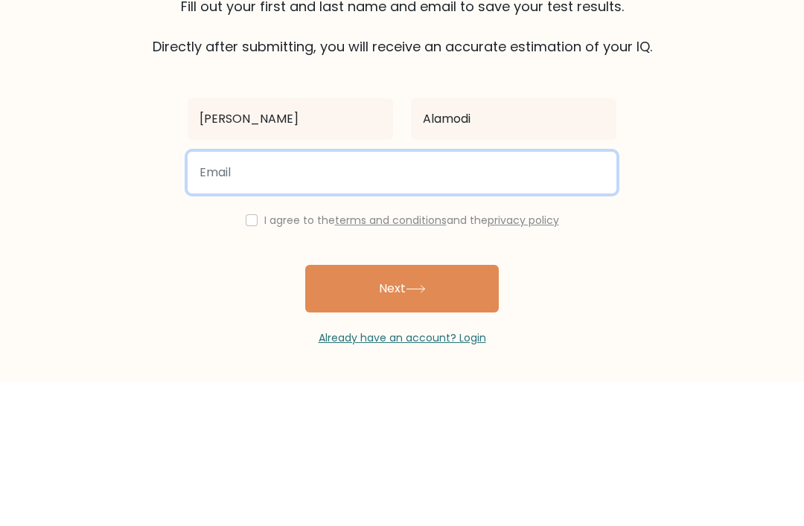
click at [558, 296] on input "email" at bounding box center [402, 317] width 429 height 42
type input "naifny@gmail.com"
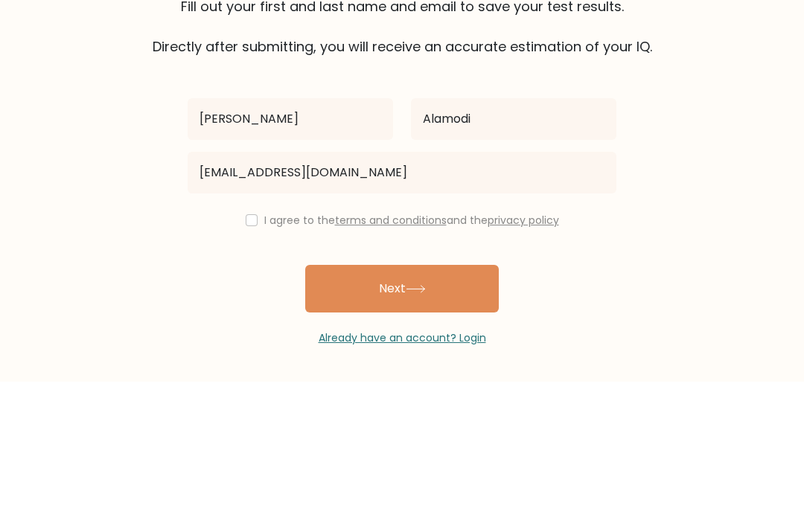
click at [246, 359] on input "checkbox" at bounding box center [252, 365] width 12 height 12
checkbox input "true"
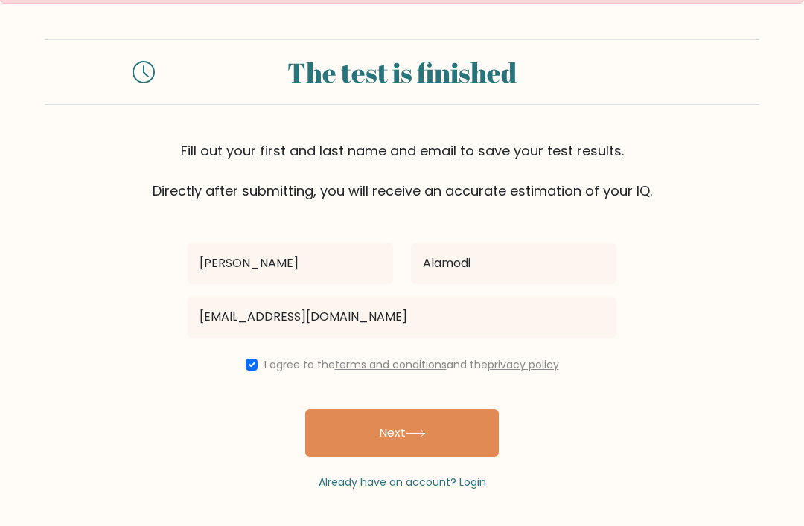
click at [443, 436] on button "Next" at bounding box center [402, 434] width 194 height 48
